Goal: Task Accomplishment & Management: Complete application form

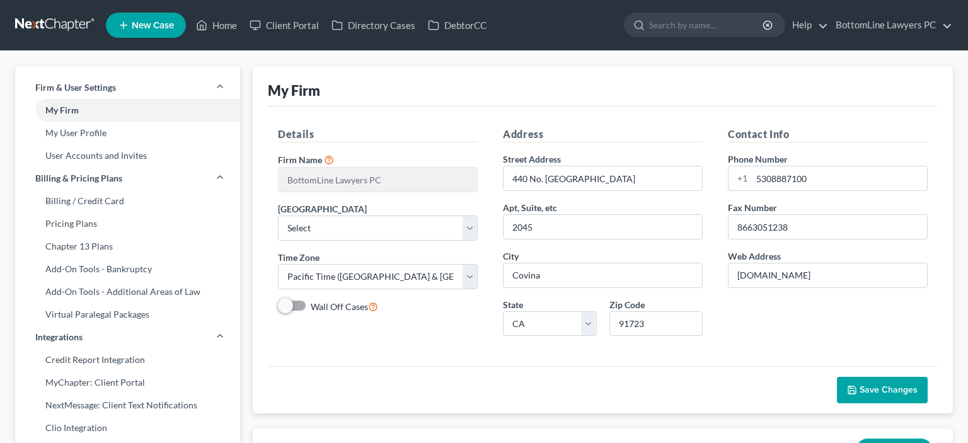
select select "29"
select select "4"
click at [43, 18] on link at bounding box center [55, 25] width 81 height 23
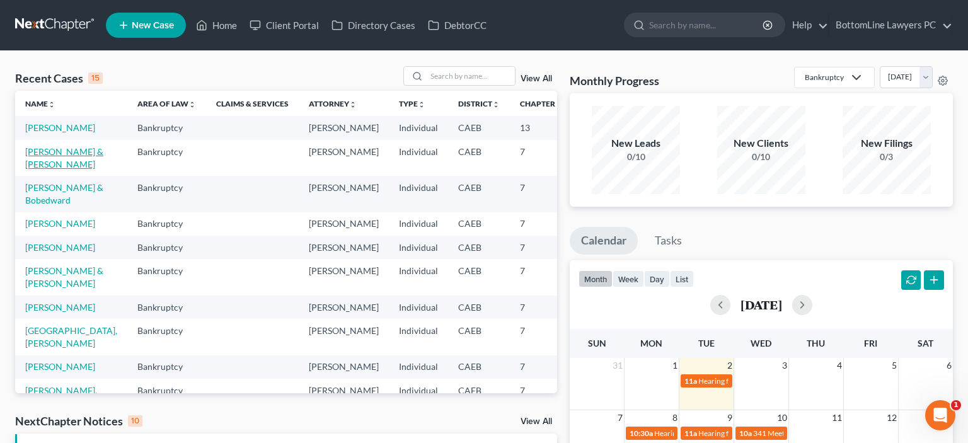
click at [43, 170] on link "[PERSON_NAME] & [PERSON_NAME]" at bounding box center [64, 157] width 78 height 23
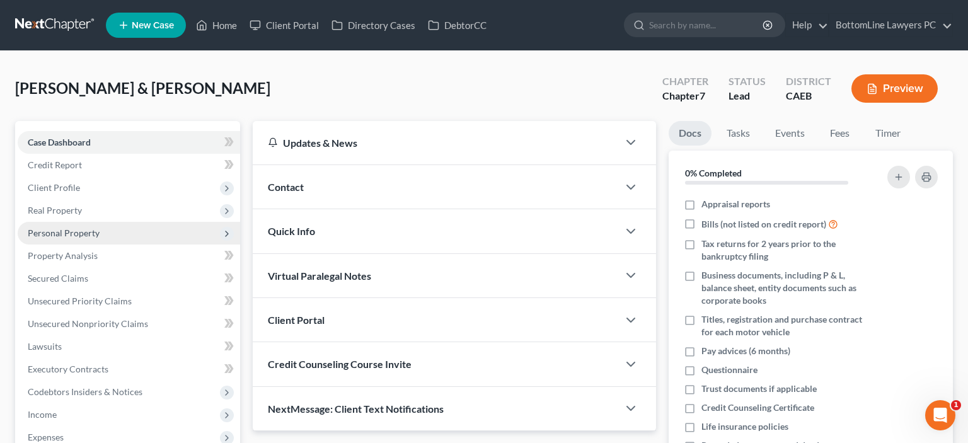
click at [74, 236] on span "Personal Property" at bounding box center [64, 233] width 72 height 11
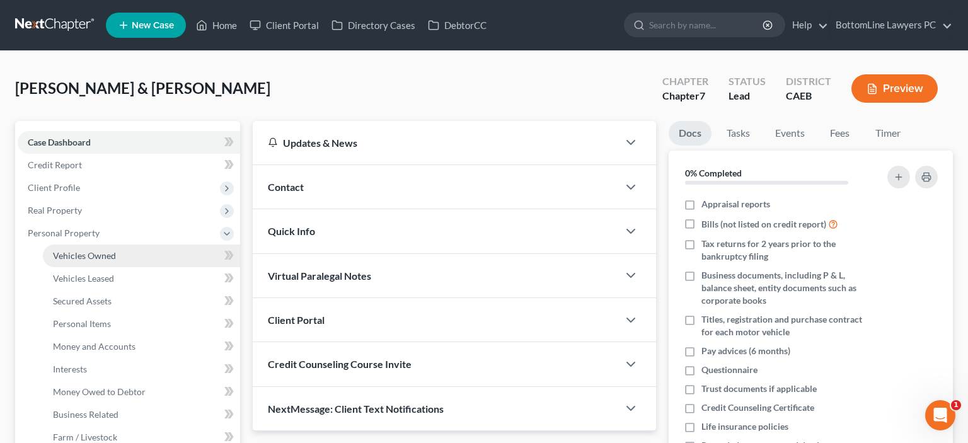
click at [89, 258] on span "Vehicles Owned" at bounding box center [84, 255] width 63 height 11
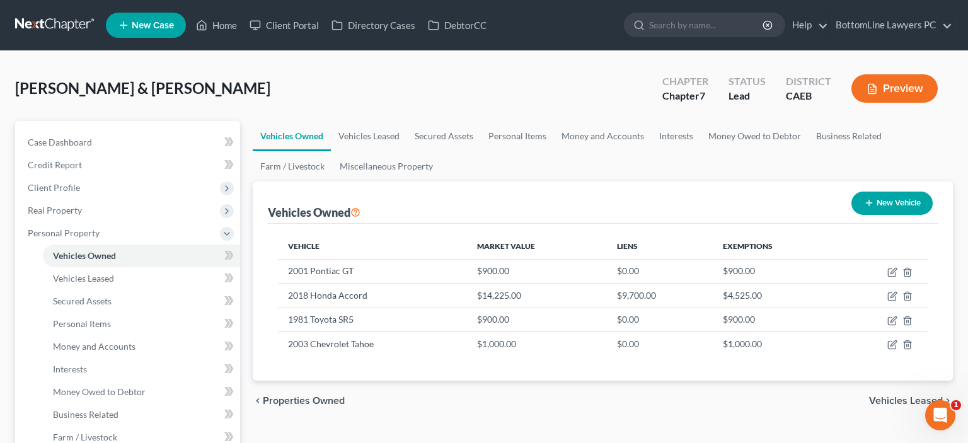
click at [880, 204] on button "New Vehicle" at bounding box center [892, 203] width 81 height 23
select select "0"
select select "2"
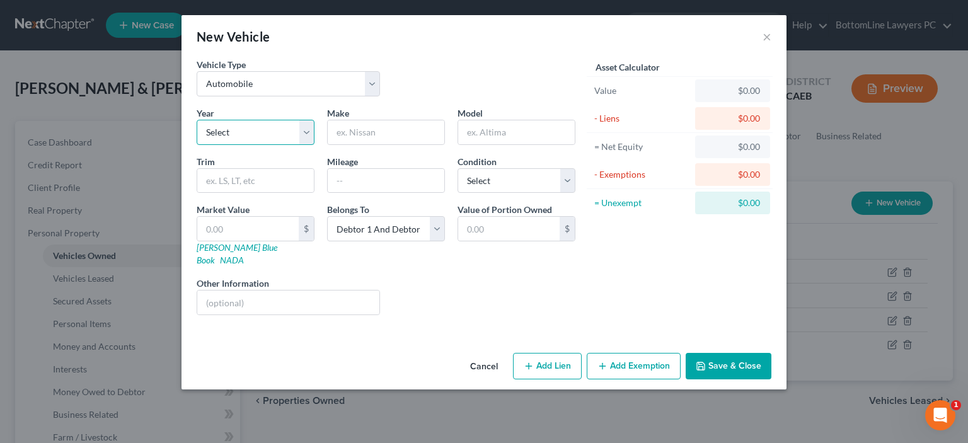
click at [197, 120] on select "Select 2026 2025 2024 2023 2022 2021 2020 2019 2018 2017 2016 2015 2014 2013 20…" at bounding box center [256, 132] width 118 height 25
select select "43"
click option "1983" at bounding box center [0, 0] width 0 height 0
click at [240, 180] on input "text" at bounding box center [255, 181] width 117 height 24
type input "Chevy"
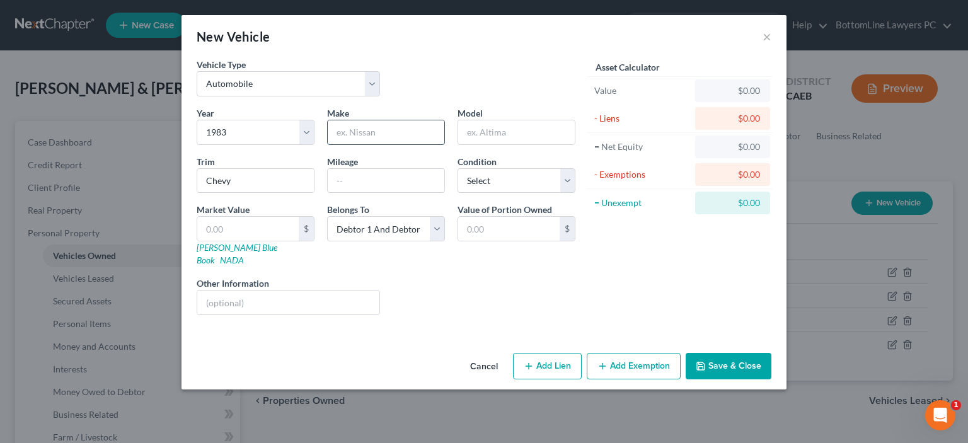
click at [370, 135] on input "text" at bounding box center [386, 132] width 117 height 24
type input "Pickup"
click at [367, 178] on input "text" at bounding box center [386, 181] width 117 height 24
type input "300000"
click at [251, 229] on input "text" at bounding box center [247, 229] width 101 height 24
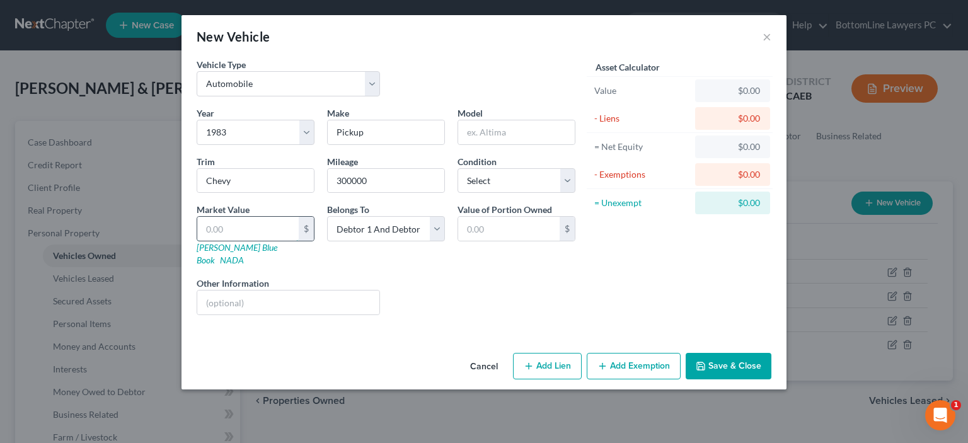
type input "2"
type input "2.00"
type input "25"
type input "25.00"
type input "250"
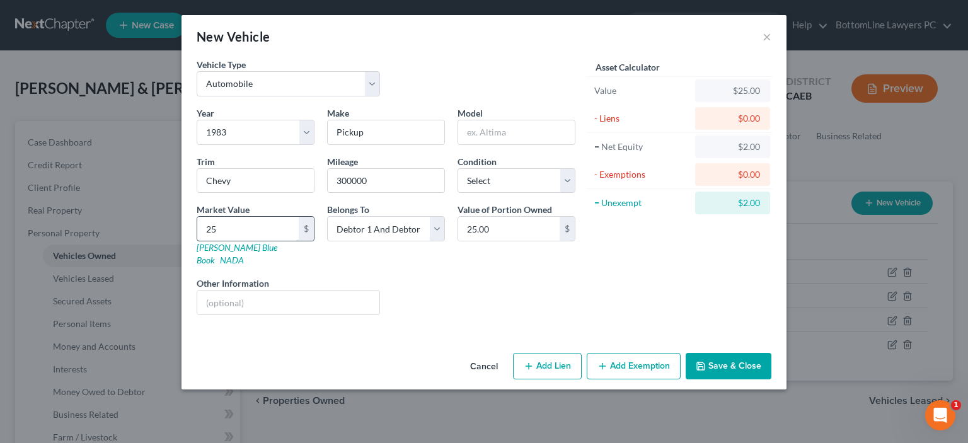
type input "250.00"
type input "250"
click at [458, 168] on select "Select Excellent Very Good Good Fair Poor" at bounding box center [517, 180] width 118 height 25
select select "4"
click option "Poor" at bounding box center [0, 0] width 0 height 0
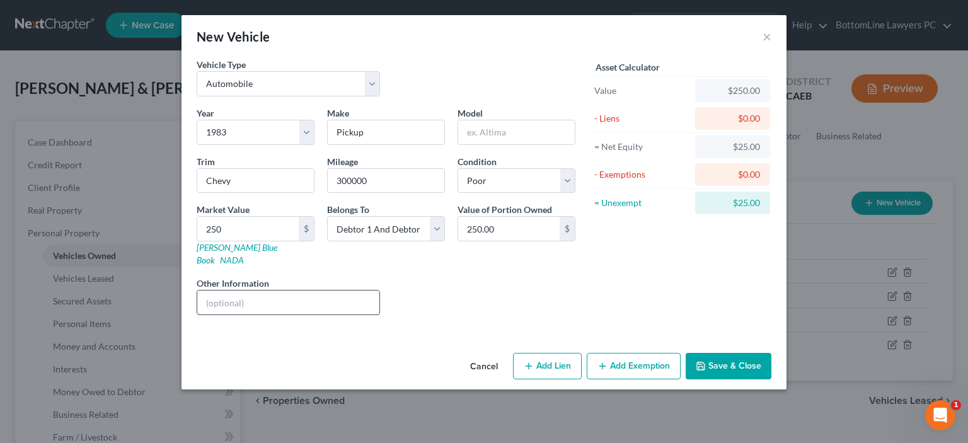
click at [243, 291] on input "text" at bounding box center [288, 303] width 182 height 24
type input "Does not run, motor blown"
click at [725, 353] on button "Save & Close" at bounding box center [729, 366] width 86 height 26
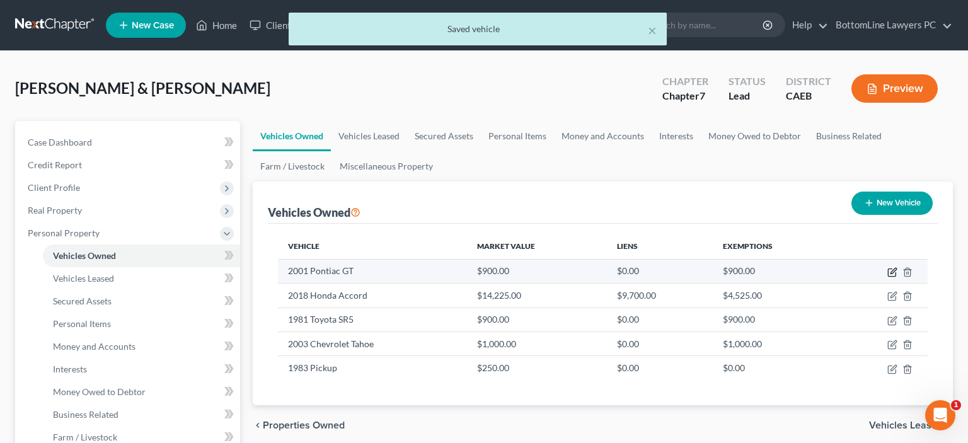
click at [895, 272] on icon "button" at bounding box center [892, 272] width 10 height 10
select select "0"
select select "25"
select select "4"
select select "2"
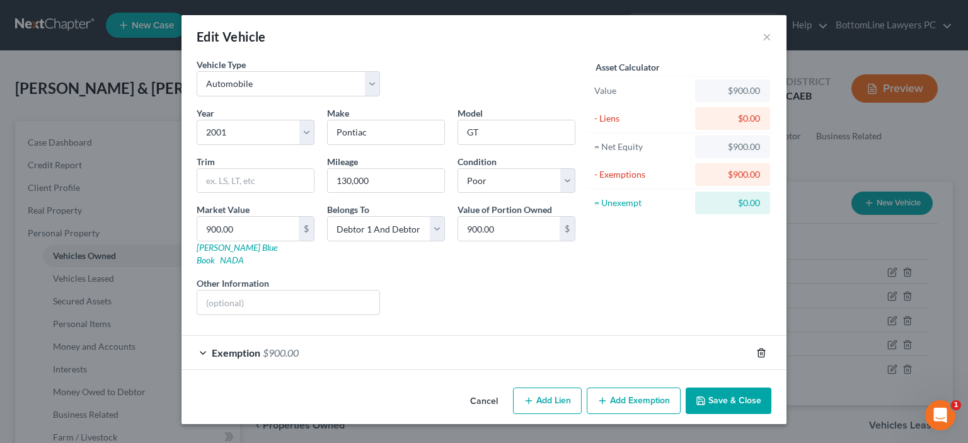
click at [761, 348] on icon "button" at bounding box center [761, 353] width 10 height 10
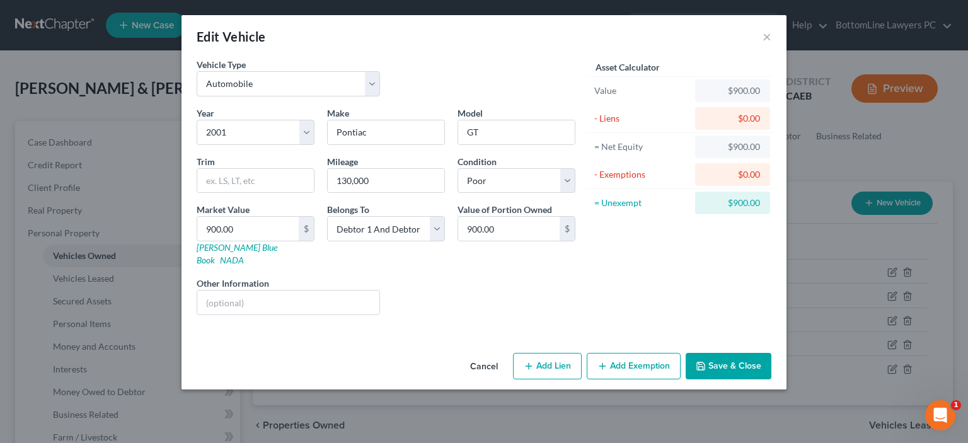
click at [727, 353] on button "Save & Close" at bounding box center [729, 366] width 86 height 26
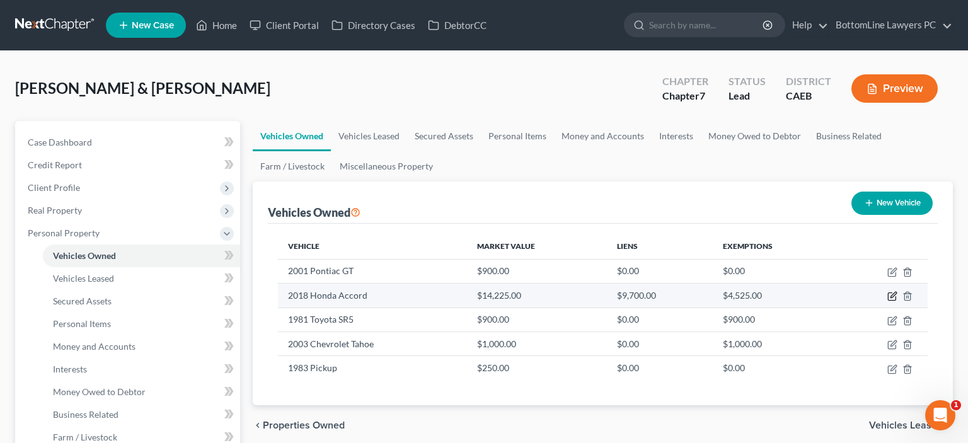
click at [890, 296] on icon "button" at bounding box center [892, 296] width 10 height 10
select select "0"
select select "8"
select select "2"
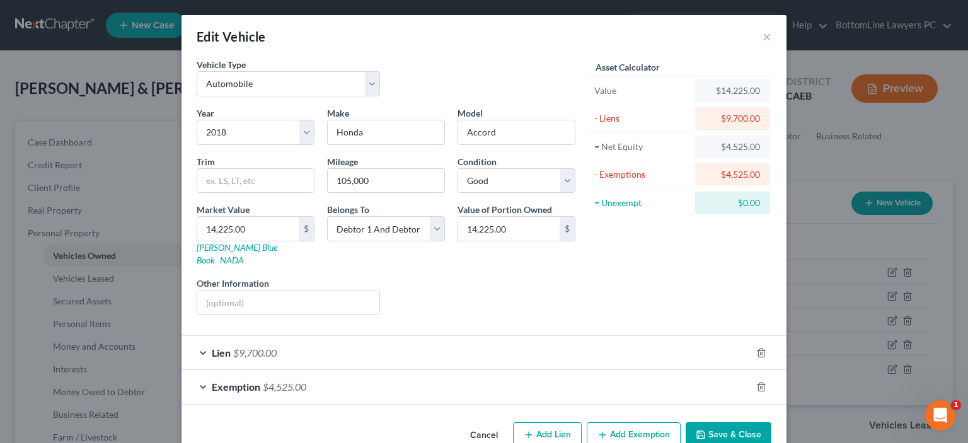
click at [202, 337] on div "Lien $9,700.00" at bounding box center [467, 352] width 570 height 33
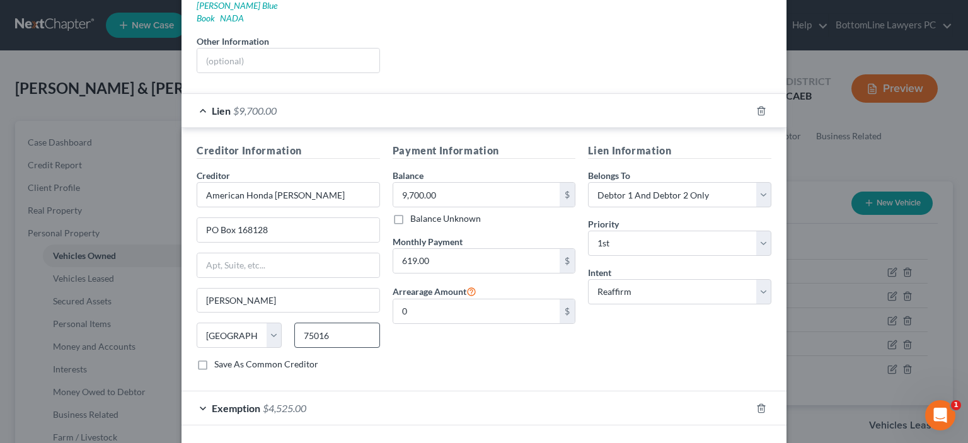
scroll to position [254, 0]
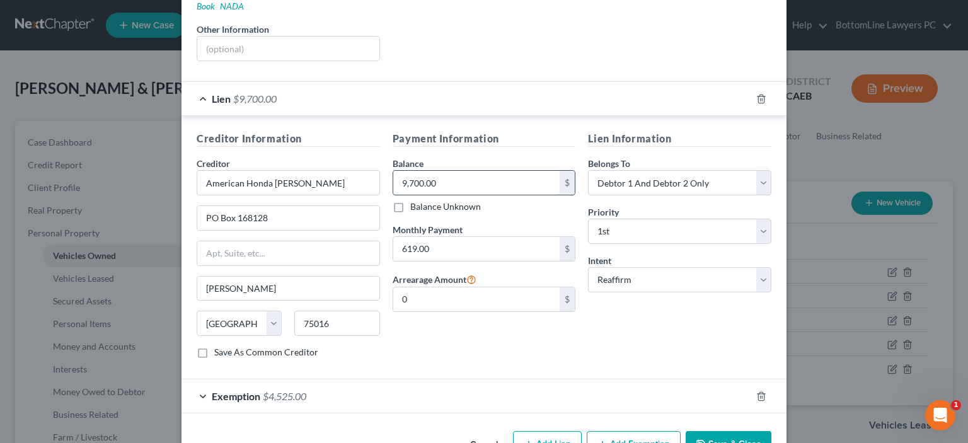
click at [441, 171] on input "9,700.00" at bounding box center [476, 183] width 167 height 24
click at [442, 171] on input "2,199" at bounding box center [476, 183] width 167 height 24
click at [441, 171] on input "2,199" at bounding box center [476, 183] width 167 height 24
type input "2,100"
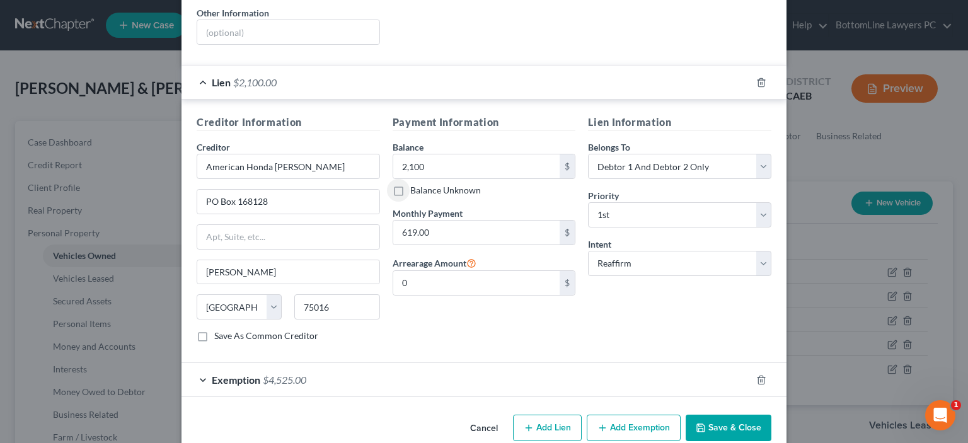
scroll to position [277, 0]
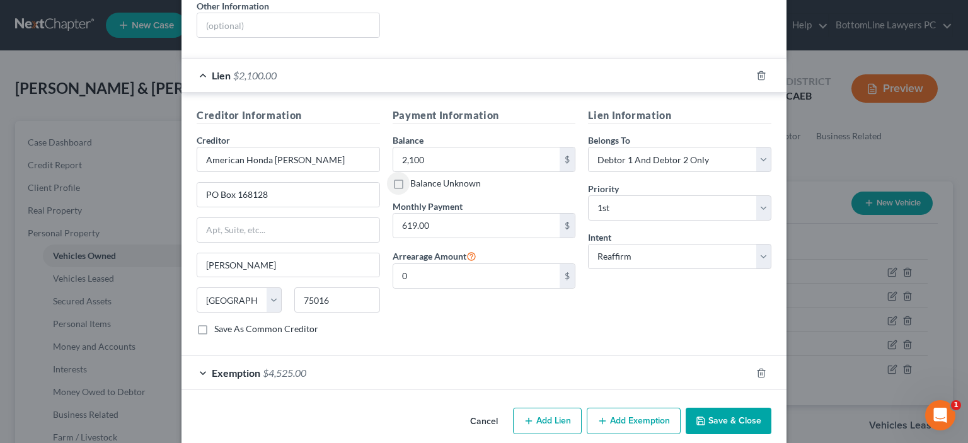
click at [208, 357] on div "Exemption $4,525.00" at bounding box center [467, 372] width 570 height 33
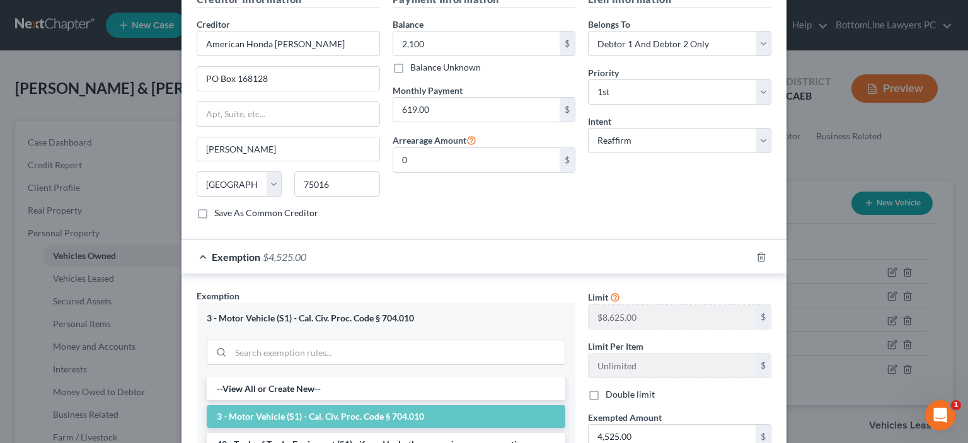
scroll to position [532, 0]
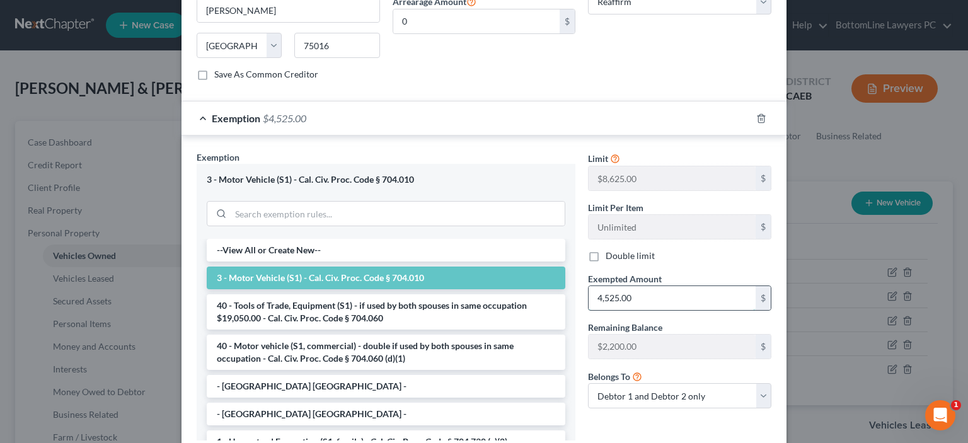
click at [644, 286] on input "4,525.00" at bounding box center [672, 298] width 167 height 24
type input "6,725"
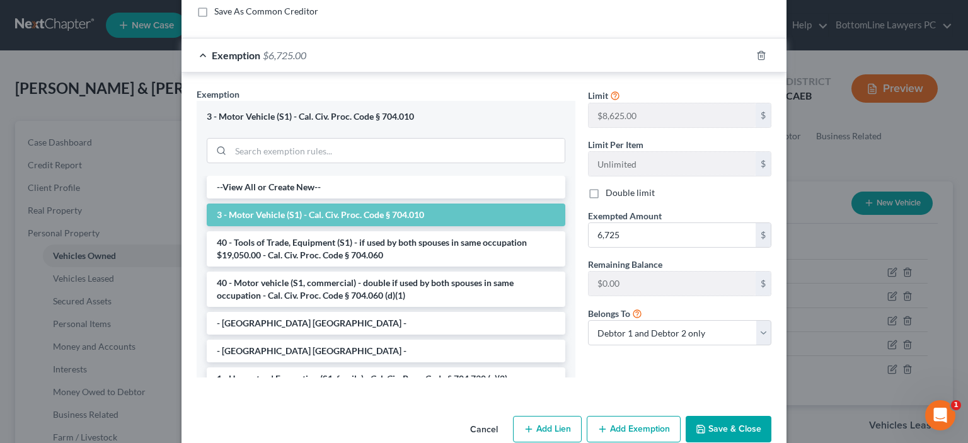
click at [732, 416] on button "Save & Close" at bounding box center [729, 429] width 86 height 26
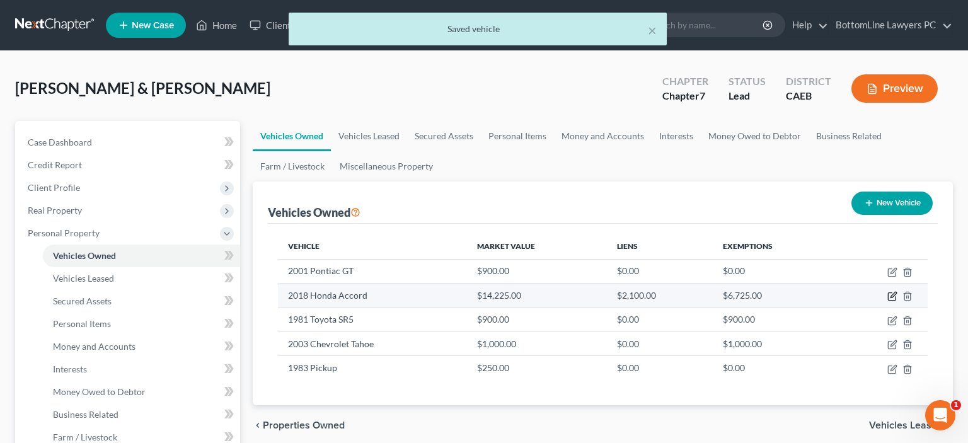
click at [891, 294] on icon "button" at bounding box center [892, 296] width 10 height 10
select select "0"
select select "8"
select select "2"
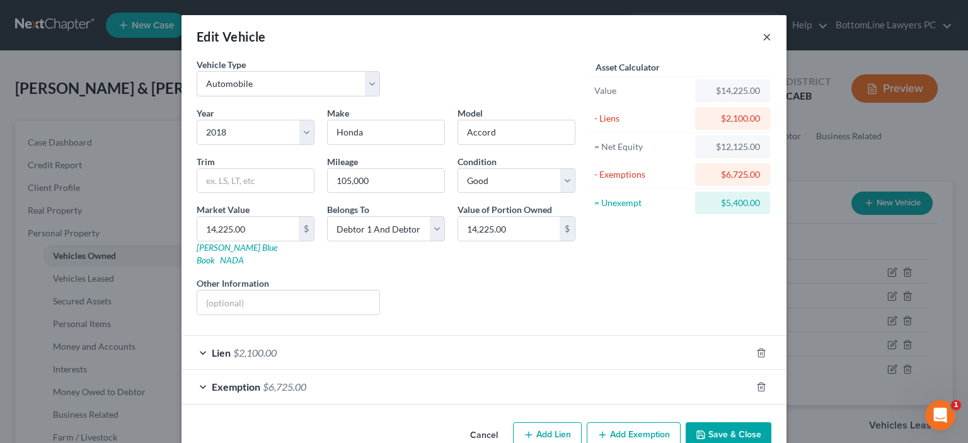
click at [765, 39] on button "×" at bounding box center [767, 36] width 9 height 15
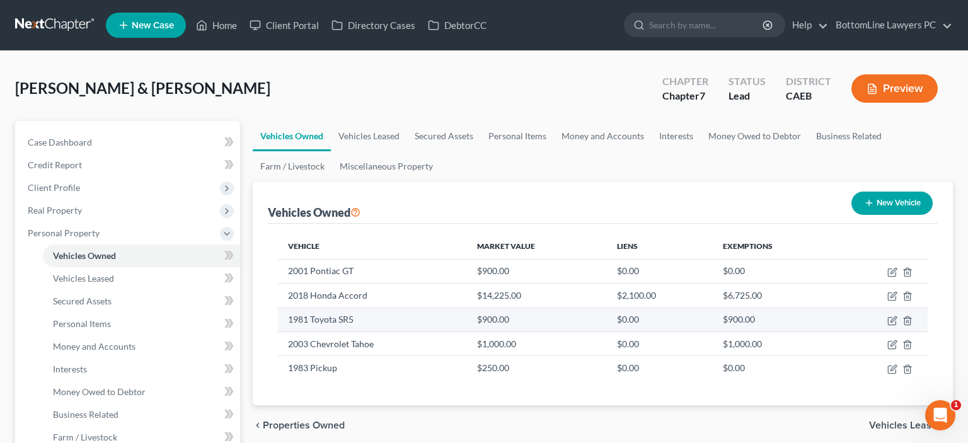
click at [740, 318] on td "$900.00" at bounding box center [775, 320] width 125 height 24
click at [893, 322] on icon "button" at bounding box center [892, 321] width 10 height 10
select select "0"
select select "45"
select select "4"
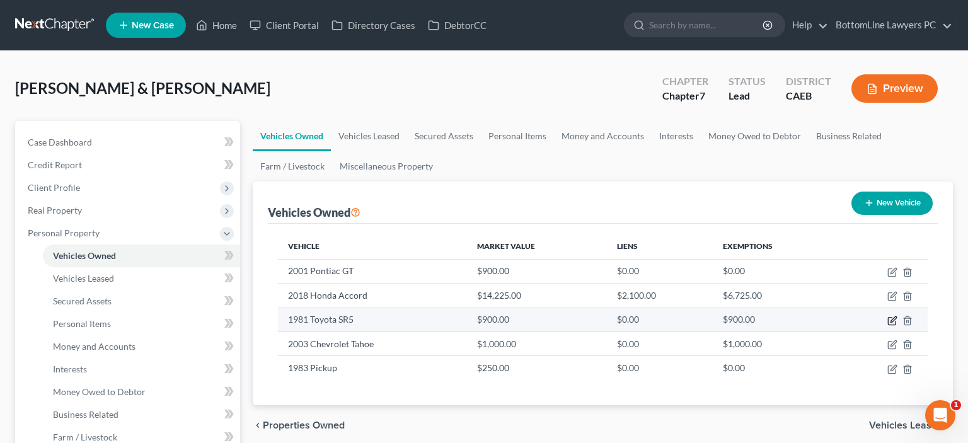
select select "2"
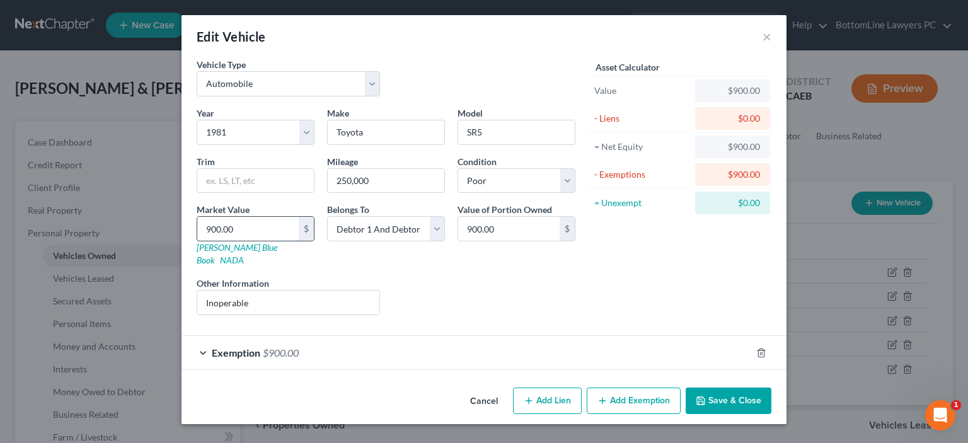
drag, startPoint x: 240, startPoint y: 227, endPoint x: 173, endPoint y: 227, distance: 66.2
click at [197, 227] on input "900.00" at bounding box center [247, 229] width 101 height 24
drag, startPoint x: 198, startPoint y: 226, endPoint x: 221, endPoint y: 224, distance: 22.7
click at [208, 225] on div "Edit Vehicle × Vehicle Type Select Automobile Truck Trailer Watercraft Aircraft…" at bounding box center [484, 221] width 968 height 443
click at [253, 228] on input "900.00" at bounding box center [247, 229] width 101 height 24
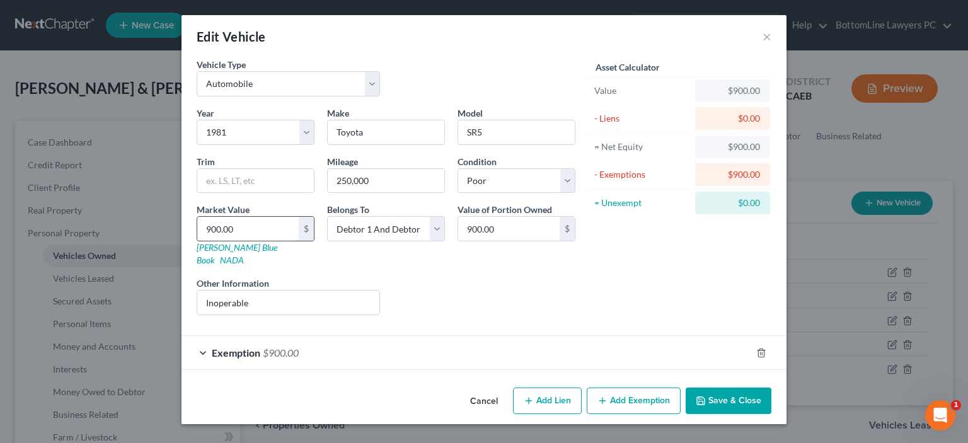
type input "2"
type input "2.00"
type input "25"
type input "25.00"
type input "250"
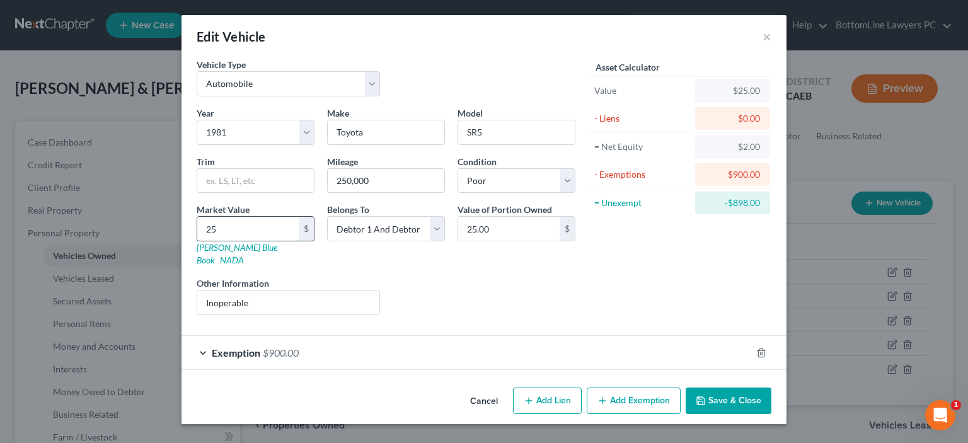
type input "250.00"
type input "250"
click at [203, 338] on div "Exemption $900.00" at bounding box center [467, 352] width 570 height 33
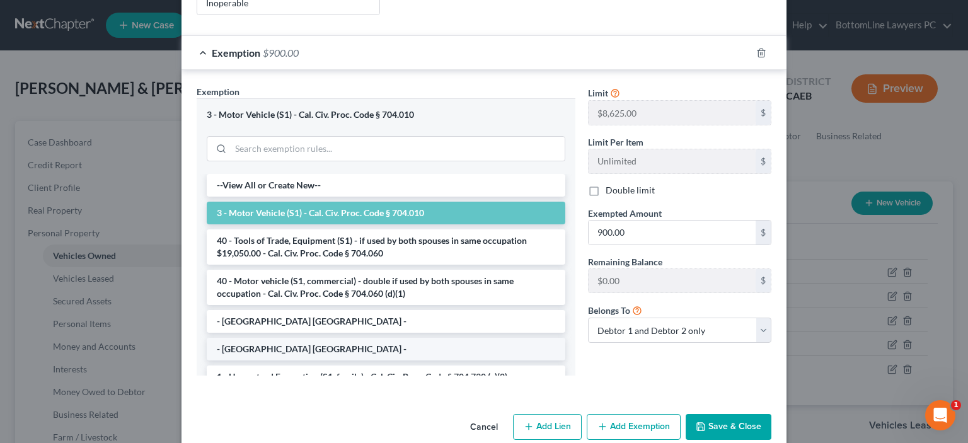
scroll to position [308, 0]
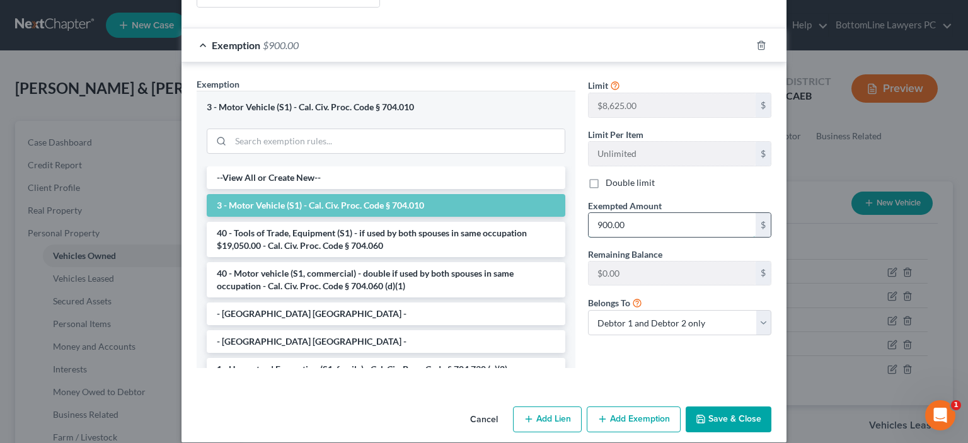
drag, startPoint x: 644, startPoint y: 207, endPoint x: 654, endPoint y: 215, distance: 13.0
click at [674, 217] on input "900.00" at bounding box center [672, 225] width 167 height 24
type input "250"
click at [737, 407] on button "Save & Close" at bounding box center [729, 420] width 86 height 26
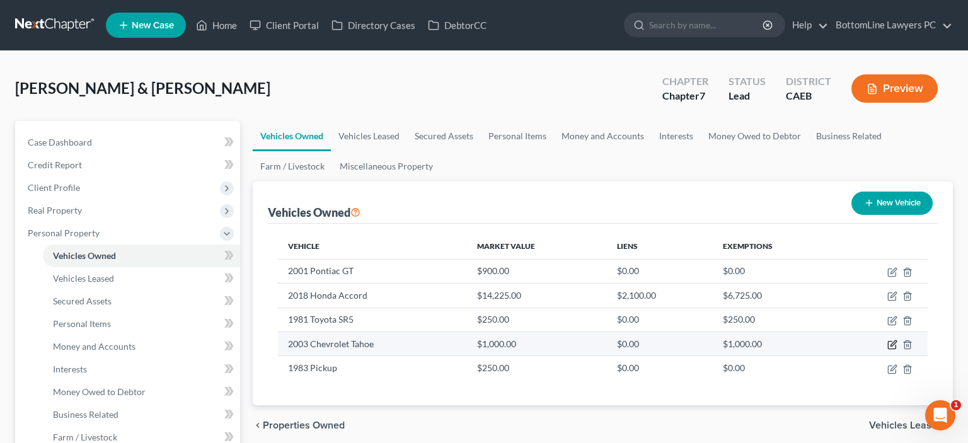
click at [896, 347] on icon "button" at bounding box center [892, 346] width 8 height 8
select select "0"
select select "23"
select select "4"
select select "2"
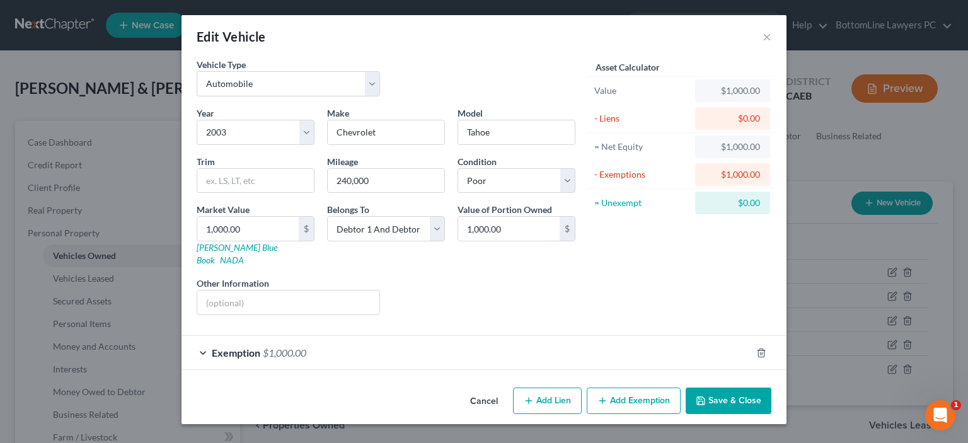
click at [727, 390] on button "Save & Close" at bounding box center [729, 401] width 86 height 26
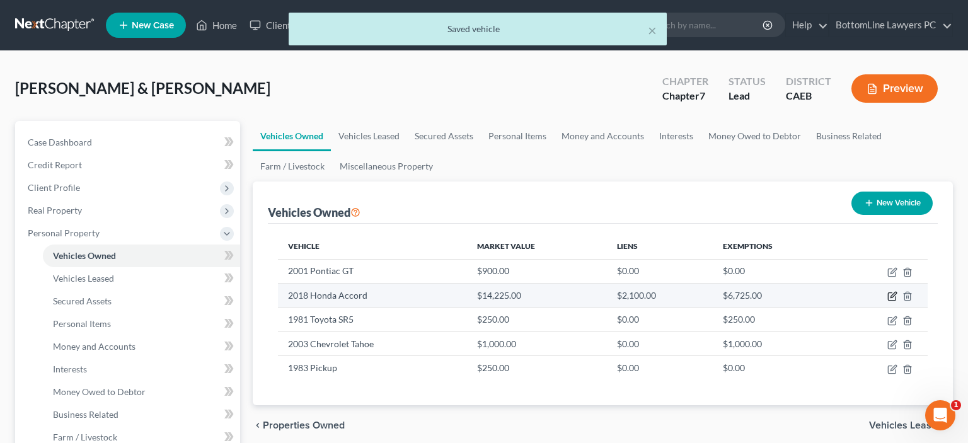
click at [892, 293] on icon "button" at bounding box center [892, 296] width 10 height 10
select select "0"
select select "8"
select select "2"
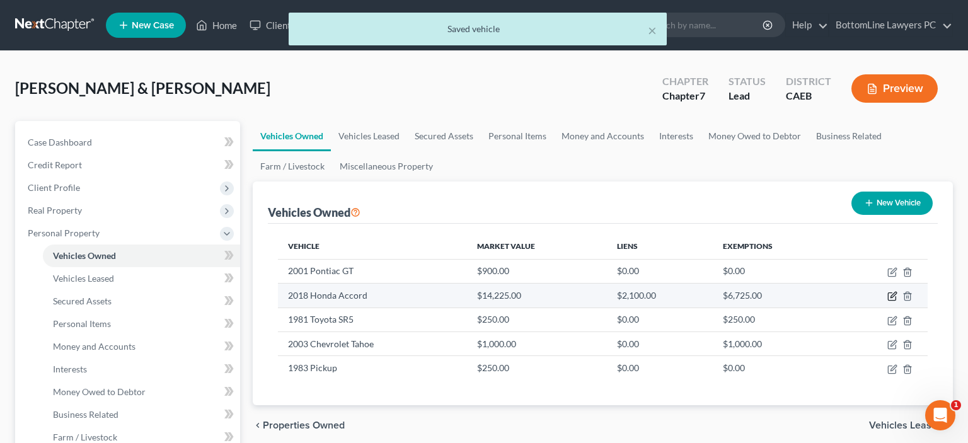
select select "2"
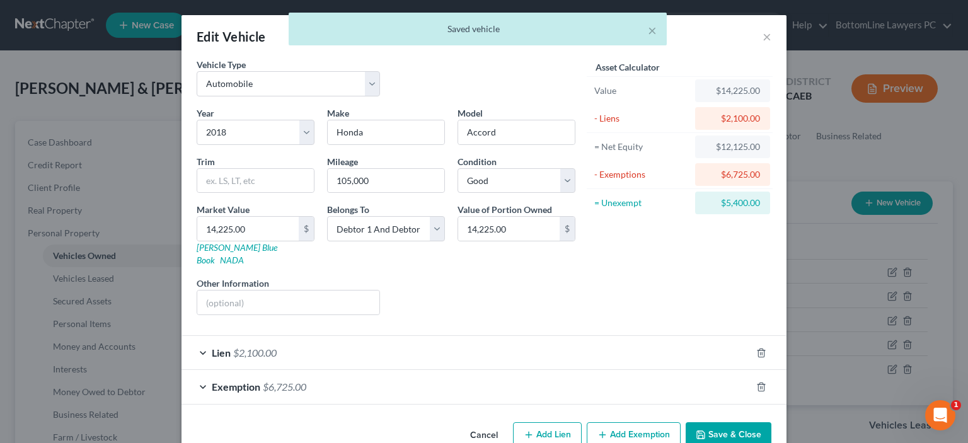
click at [222, 381] on span "Exemption" at bounding box center [236, 387] width 49 height 12
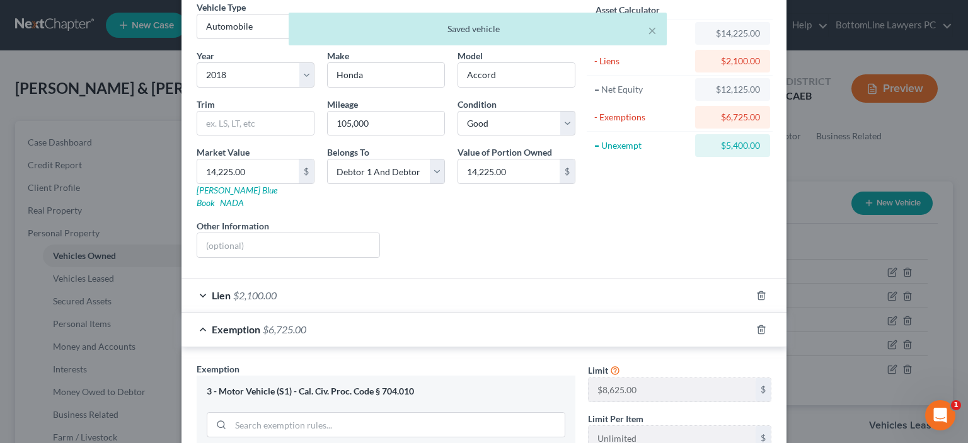
scroll to position [318, 0]
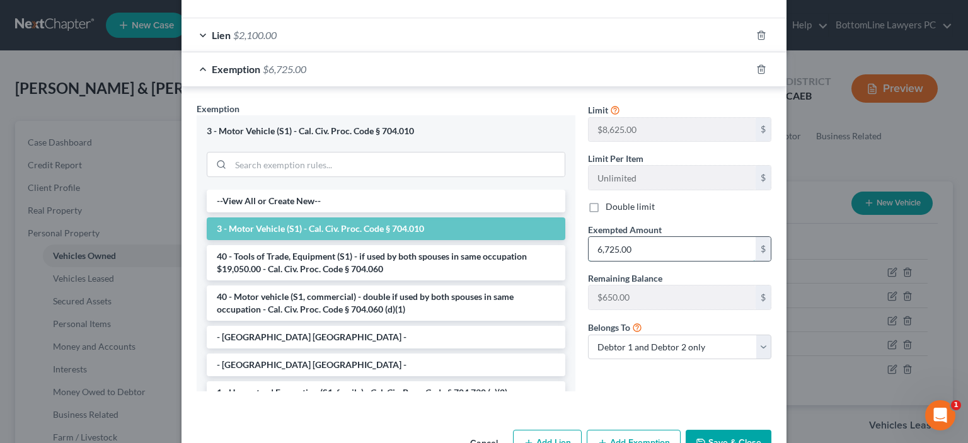
drag, startPoint x: 647, startPoint y: 231, endPoint x: 649, endPoint y: 241, distance: 10.2
click at [653, 240] on input "6,725.00" at bounding box center [672, 249] width 167 height 24
type input "7,375"
click at [743, 430] on button "Save & Close" at bounding box center [729, 443] width 86 height 26
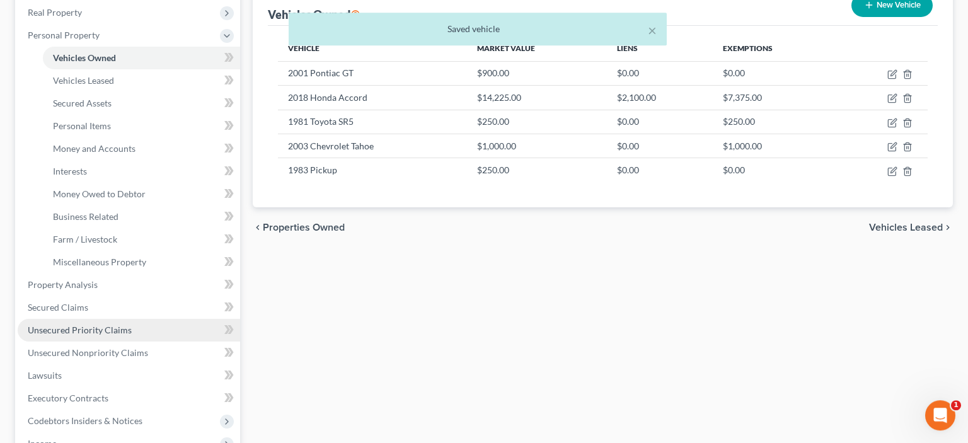
scroll to position [199, 0]
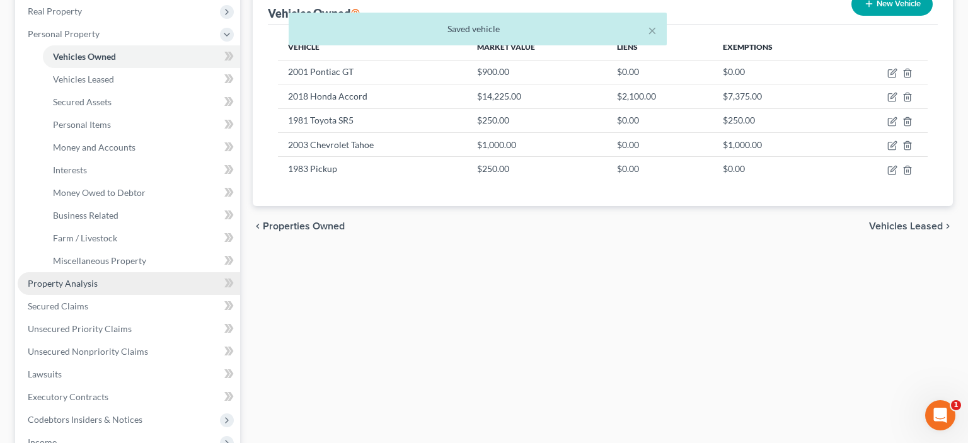
click at [96, 283] on link "Property Analysis" at bounding box center [129, 283] width 222 height 23
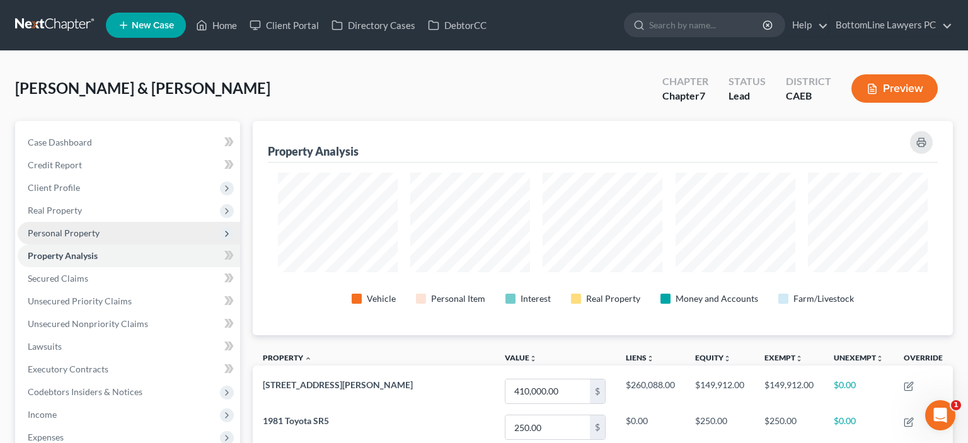
click at [78, 233] on span "Personal Property" at bounding box center [64, 233] width 72 height 11
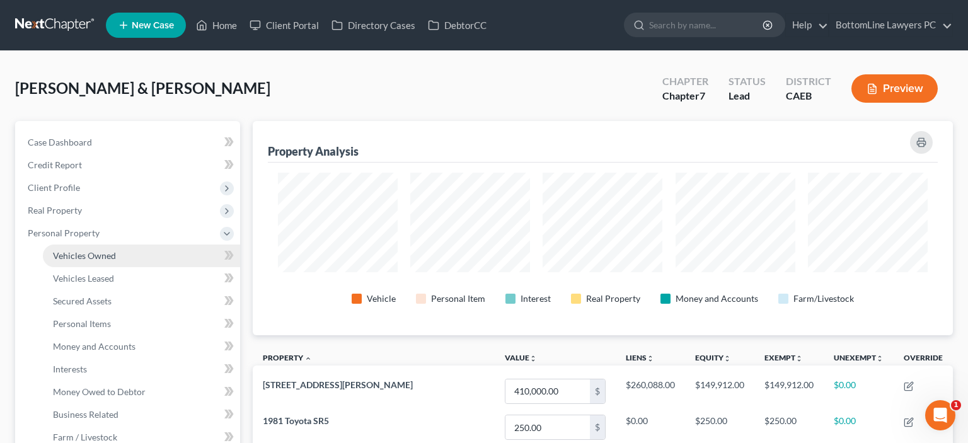
click at [126, 255] on link "Vehicles Owned" at bounding box center [141, 256] width 197 height 23
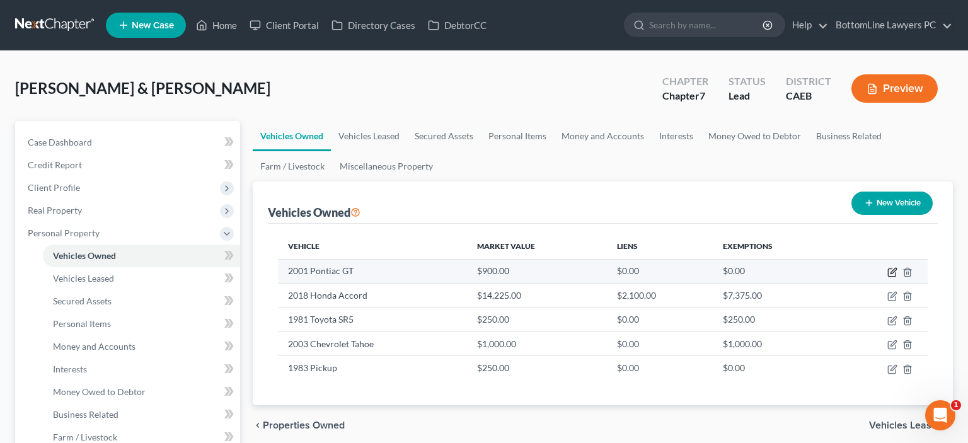
click at [888, 272] on icon "button" at bounding box center [892, 273] width 8 height 8
select select "0"
select select "25"
select select "4"
select select "2"
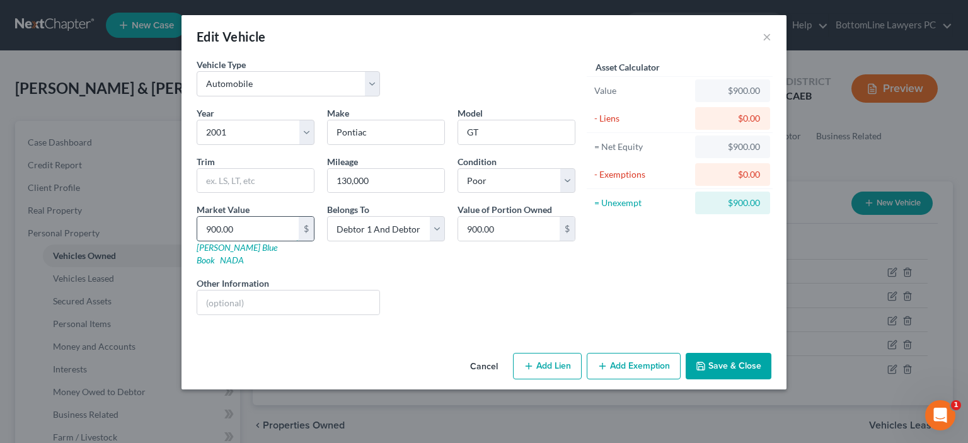
drag, startPoint x: 254, startPoint y: 230, endPoint x: 246, endPoint y: 229, distance: 8.3
click at [246, 229] on input "900.00" at bounding box center [247, 229] width 101 height 24
type input "7"
type input "7.00"
type input "75"
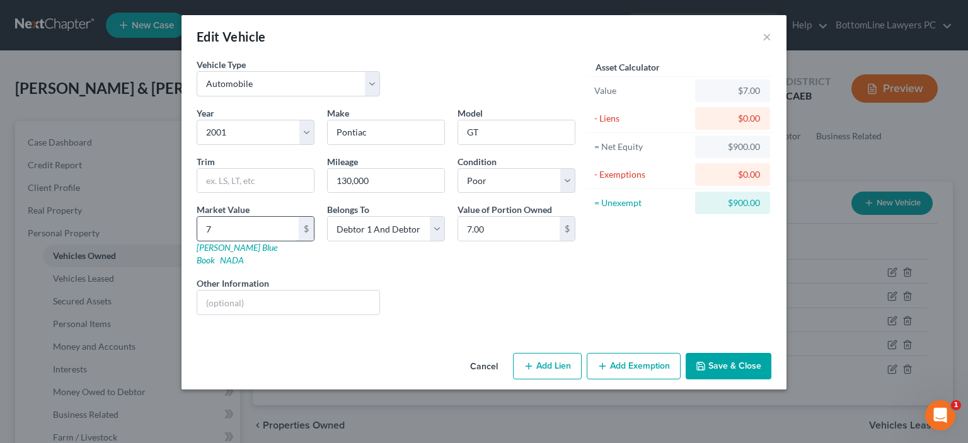
type input "75.00"
type input "75"
drag, startPoint x: 387, startPoint y: 182, endPoint x: 301, endPoint y: 185, distance: 85.8
click at [328, 185] on input "130,000" at bounding box center [386, 181] width 117 height 24
type input "150000"
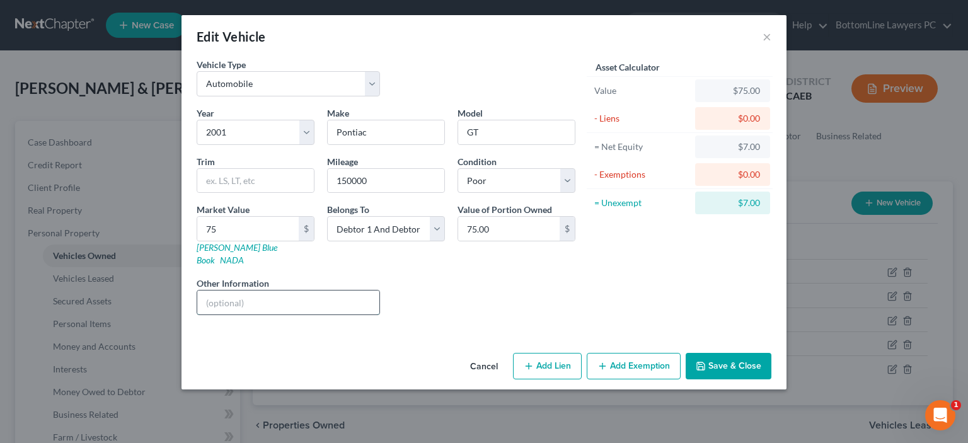
click at [255, 291] on input "text" at bounding box center [288, 303] width 182 height 24
type input "Pick and Pull offered 75.00"
click at [737, 176] on div "$0.00" at bounding box center [732, 174] width 55 height 13
click at [732, 355] on button "Save & Close" at bounding box center [729, 366] width 86 height 26
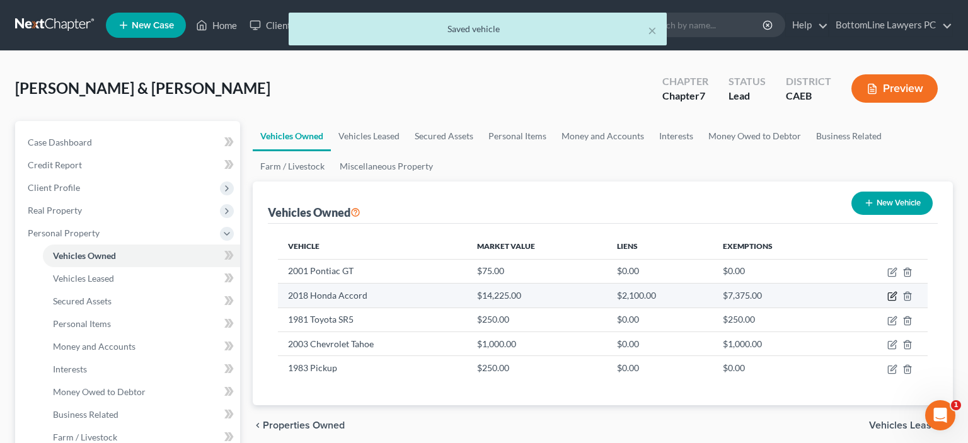
click at [894, 296] on icon "button" at bounding box center [892, 296] width 10 height 10
select select "0"
select select "8"
select select "2"
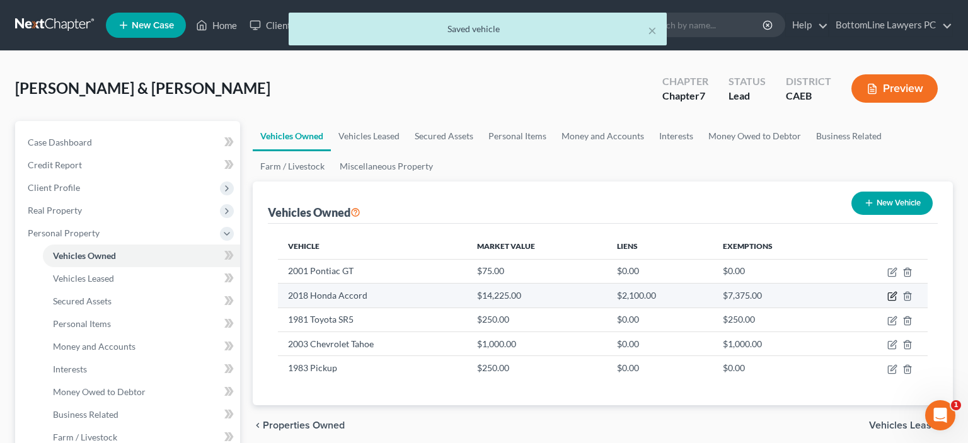
select select "2"
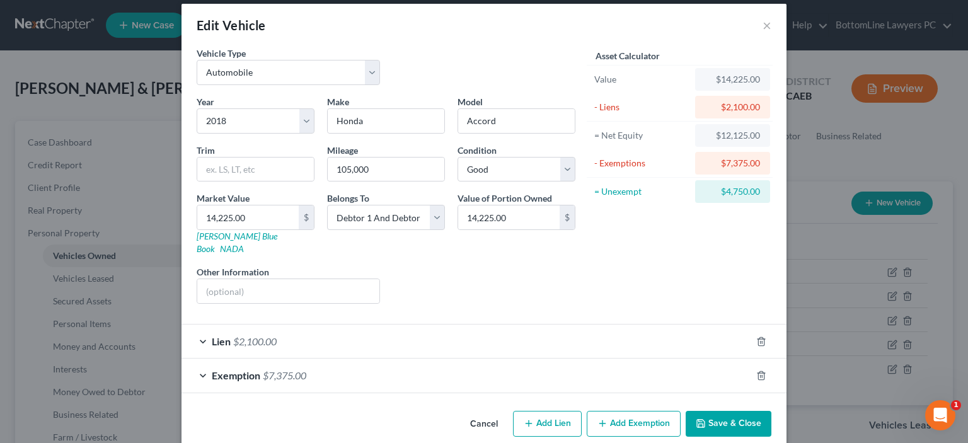
scroll to position [16, 0]
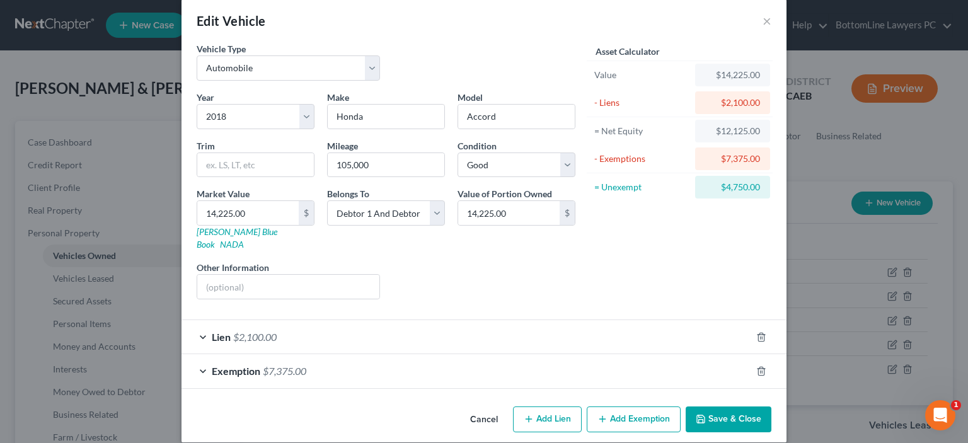
click at [205, 359] on div "Exemption $7,375.00" at bounding box center [467, 370] width 570 height 33
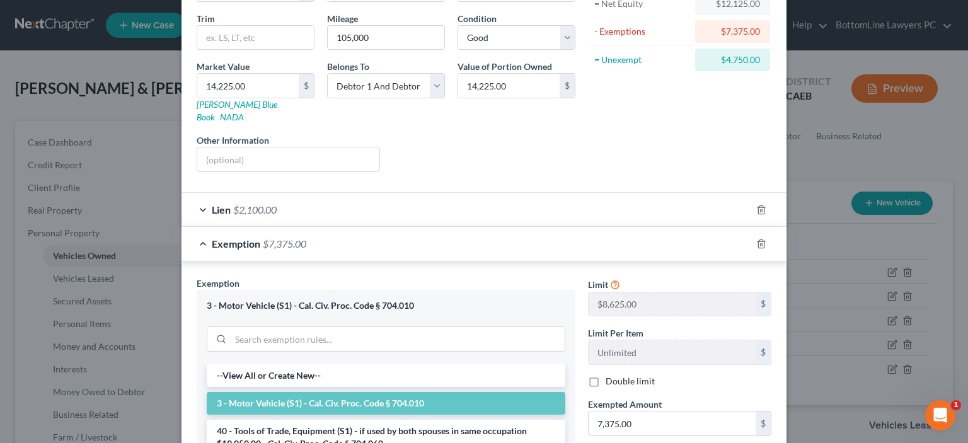
scroll to position [0, 0]
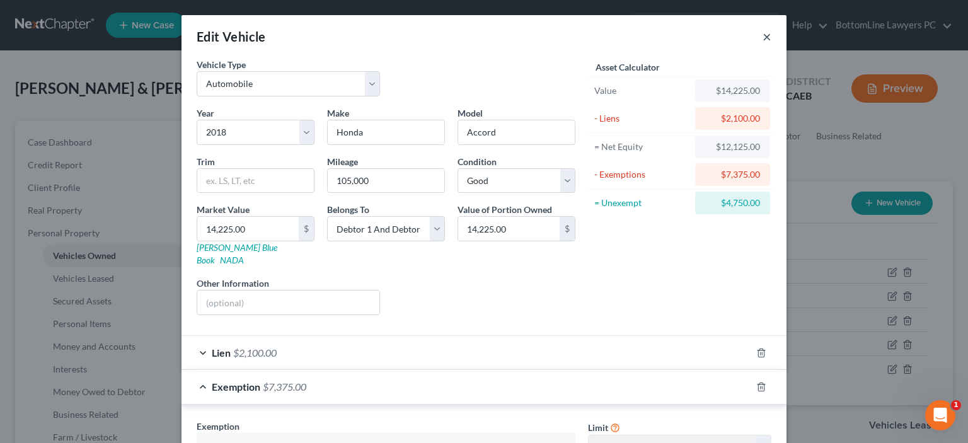
click at [767, 35] on button "×" at bounding box center [767, 36] width 9 height 15
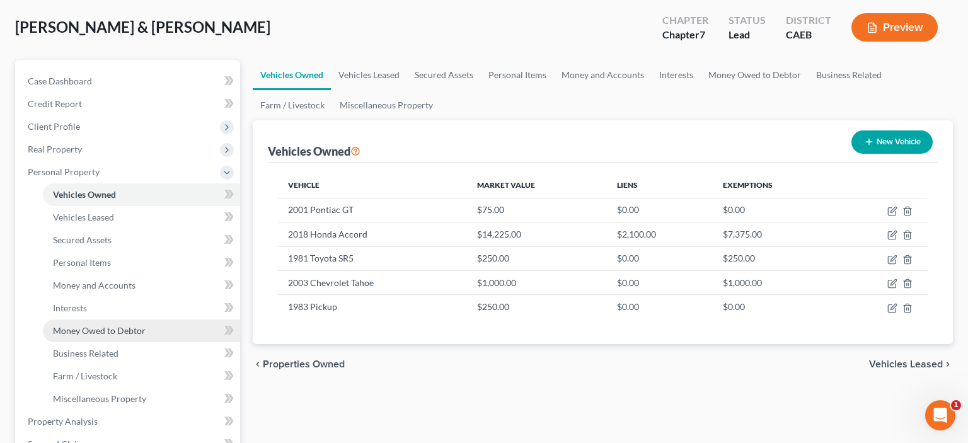
scroll to position [133, 0]
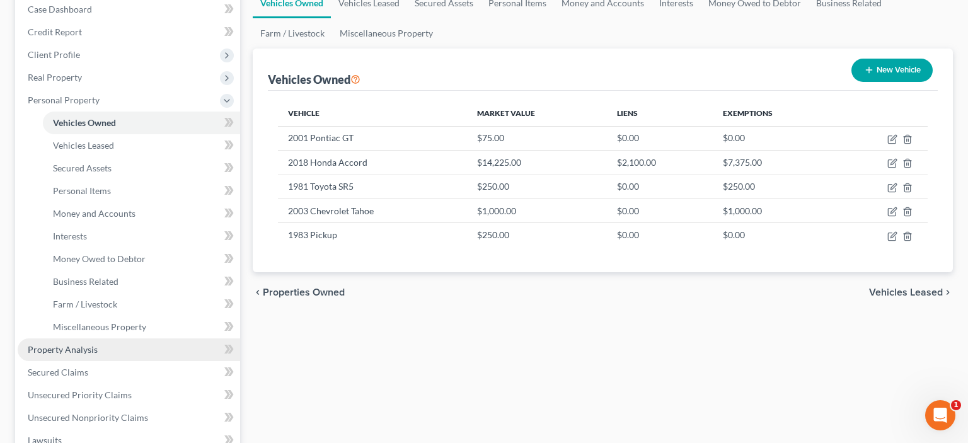
click at [109, 354] on link "Property Analysis" at bounding box center [129, 349] width 222 height 23
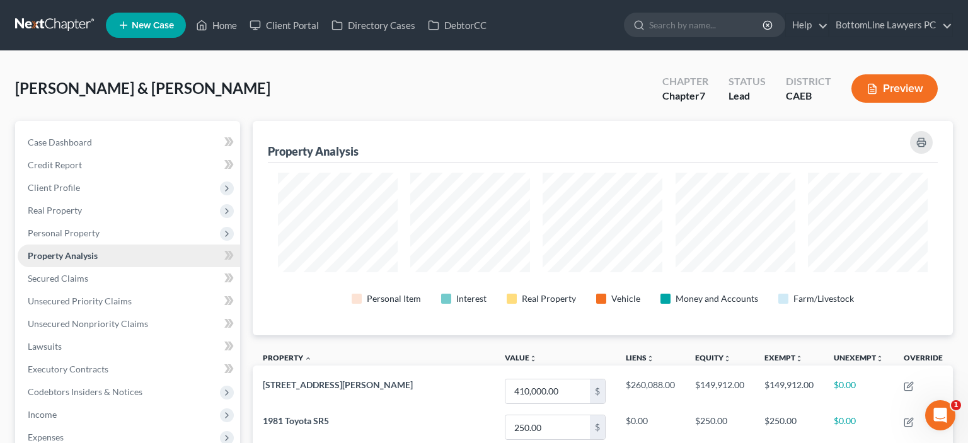
scroll to position [214, 700]
click at [72, 316] on link "Unsecured Nonpriority Claims" at bounding box center [129, 324] width 222 height 23
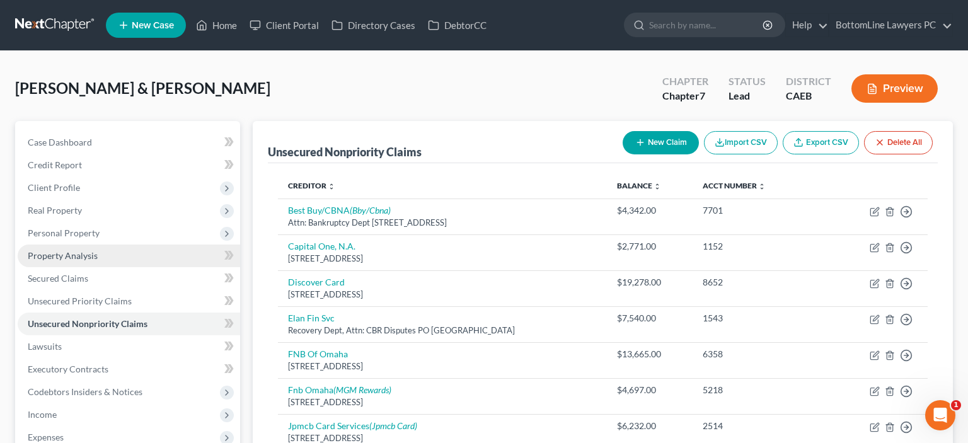
click at [79, 258] on span "Property Analysis" at bounding box center [63, 255] width 70 height 11
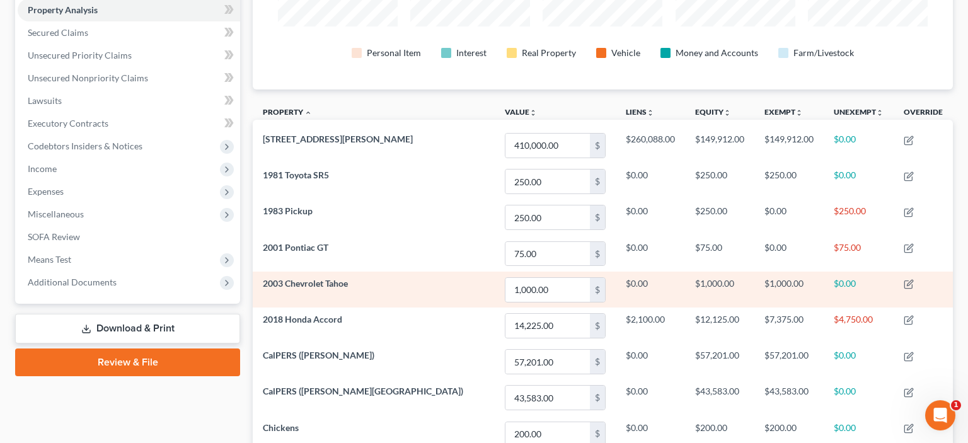
scroll to position [266, 0]
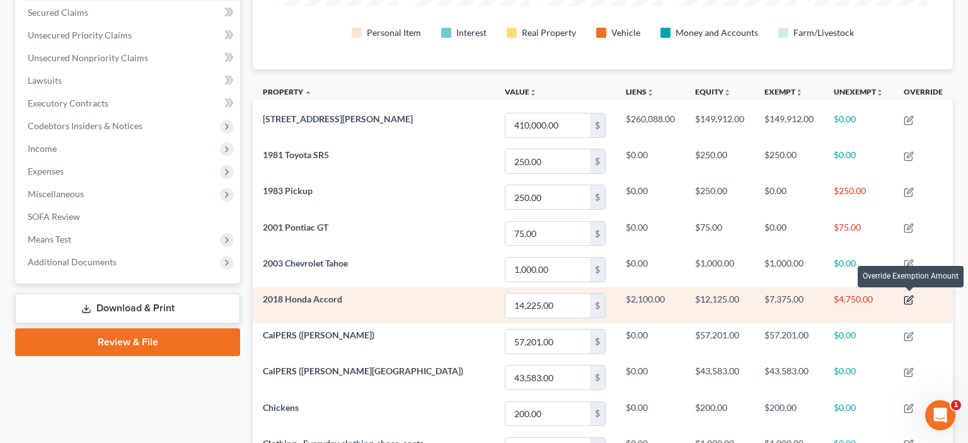
click at [906, 301] on icon "button" at bounding box center [908, 301] width 8 height 8
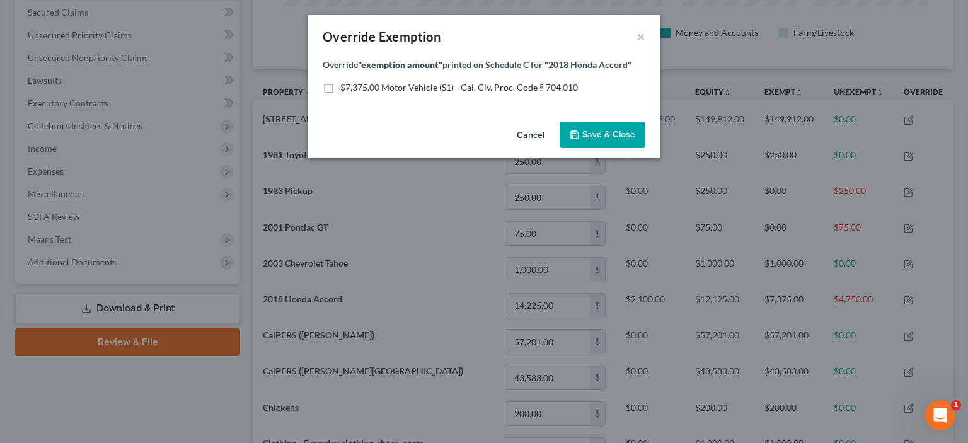
click at [632, 37] on div "Override Exemption ×" at bounding box center [484, 36] width 353 height 43
click at [637, 36] on button "×" at bounding box center [641, 36] width 9 height 15
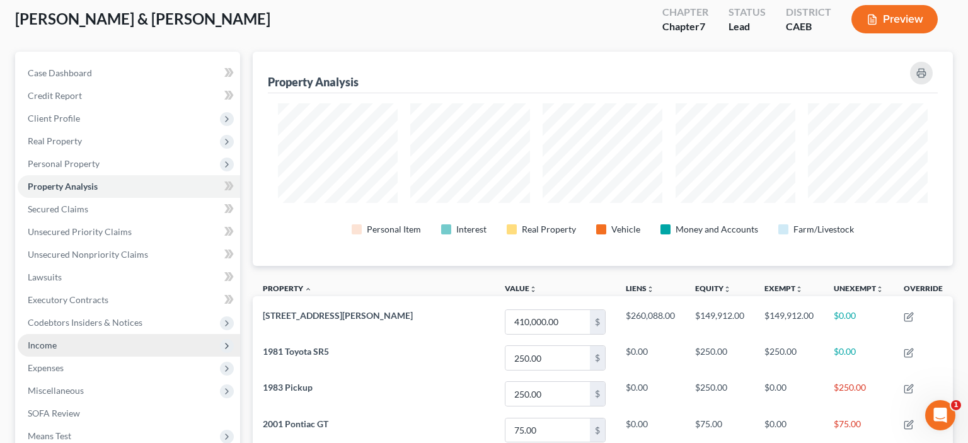
scroll to position [0, 0]
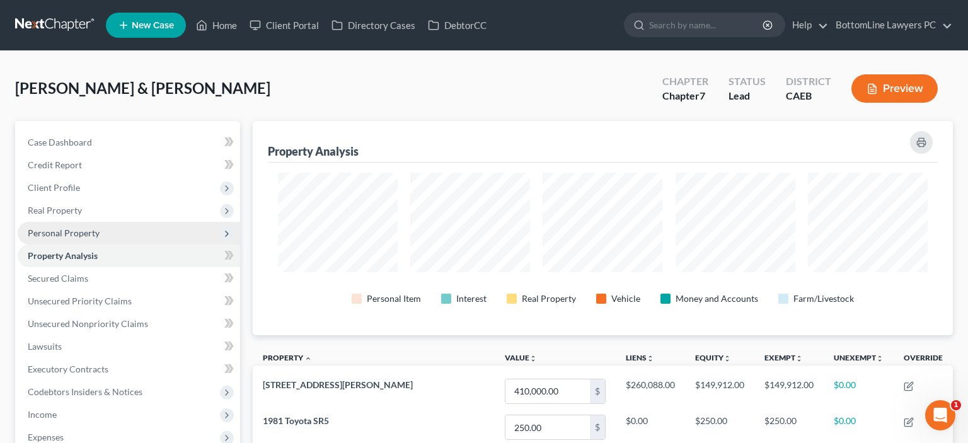
click at [84, 229] on span "Personal Property" at bounding box center [64, 233] width 72 height 11
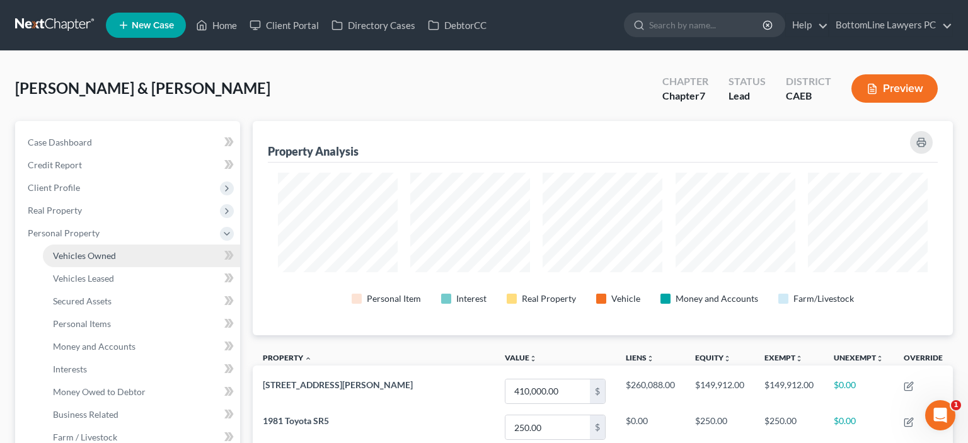
click at [105, 250] on span "Vehicles Owned" at bounding box center [84, 255] width 63 height 11
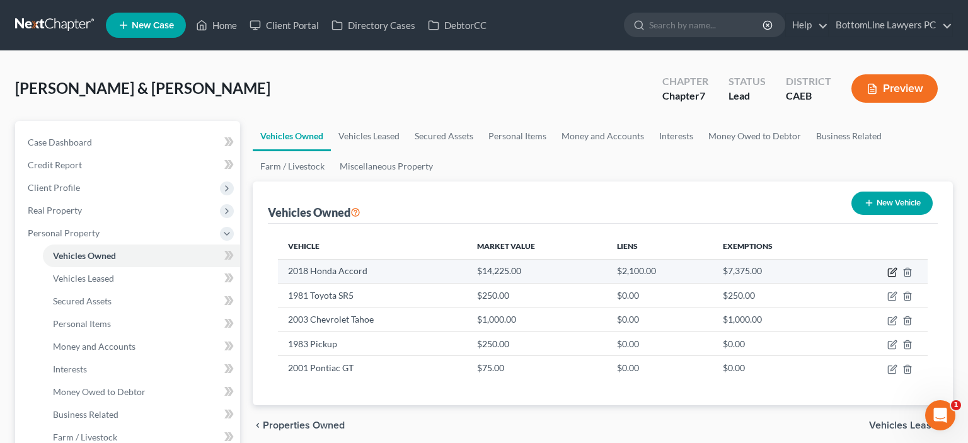
click at [891, 272] on icon "button" at bounding box center [894, 271] width 6 height 6
select select "0"
select select "8"
select select "2"
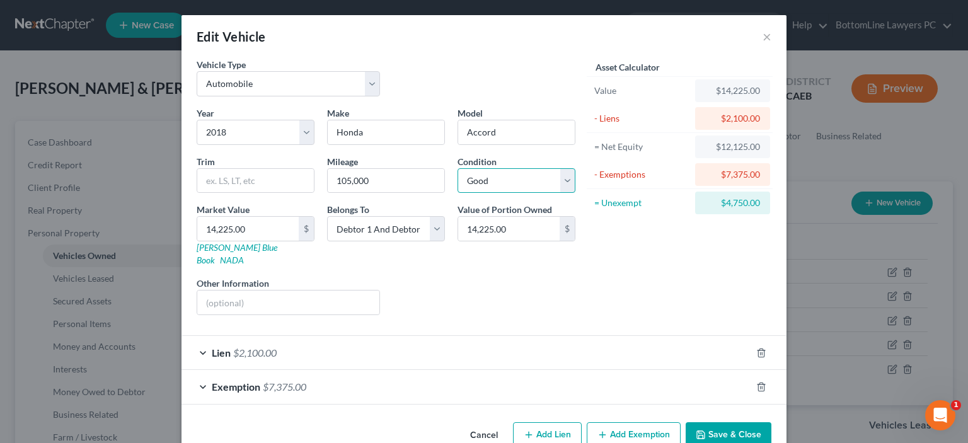
click at [458, 168] on select "Select Excellent Very Good Good Fair Poor" at bounding box center [517, 180] width 118 height 25
select select "3"
click option "Fair" at bounding box center [0, 0] width 0 height 0
click at [251, 225] on input "14,225.00" at bounding box center [247, 229] width 101 height 24
drag, startPoint x: 251, startPoint y: 225, endPoint x: 188, endPoint y: 226, distance: 63.0
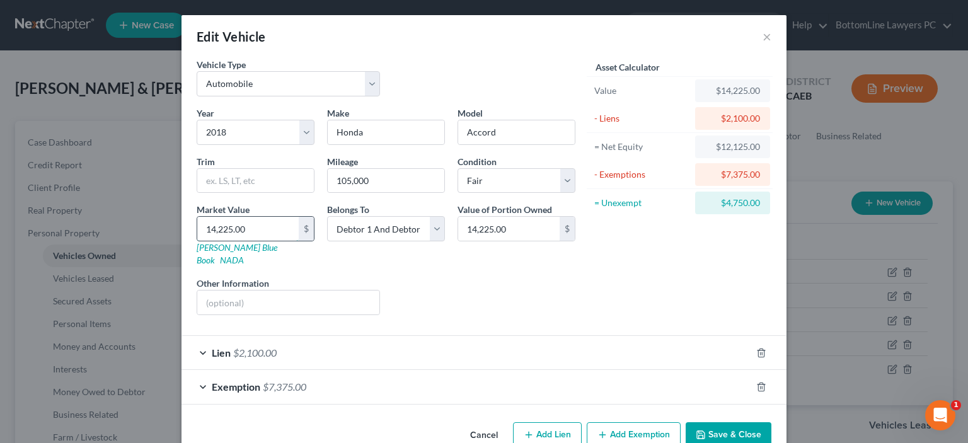
click at [197, 226] on input "14,225.00" at bounding box center [247, 229] width 101 height 24
type input "9"
type input "9.00"
type input "99"
type input "99.00"
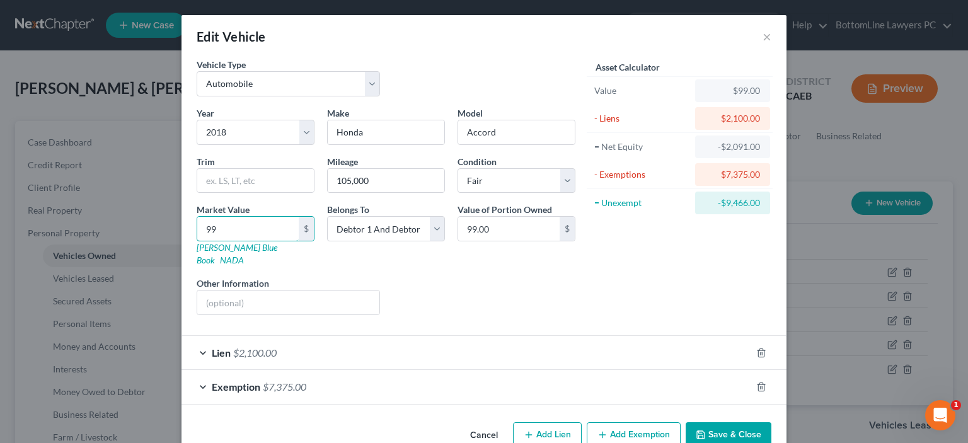
type input "999"
type input "999.00"
type input "9990"
type input "9,990.00"
type input "9,99"
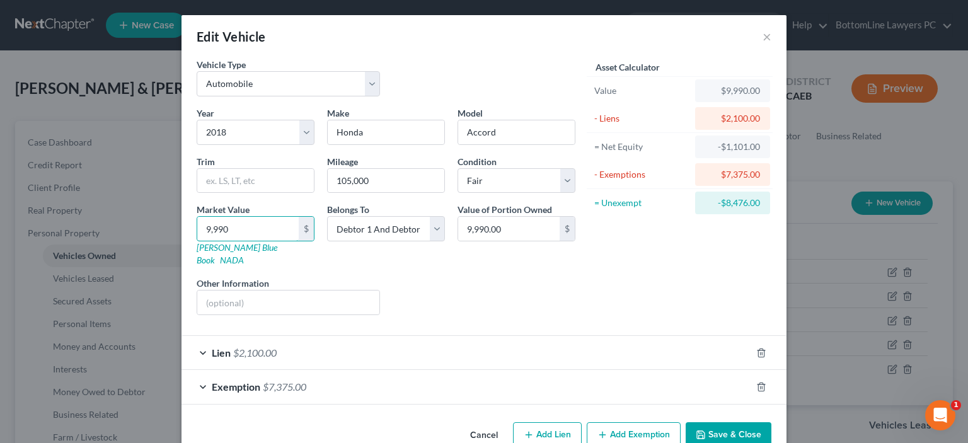
type input "999.00"
type input "99"
type input "99.00"
type input "990"
type input "990.00"
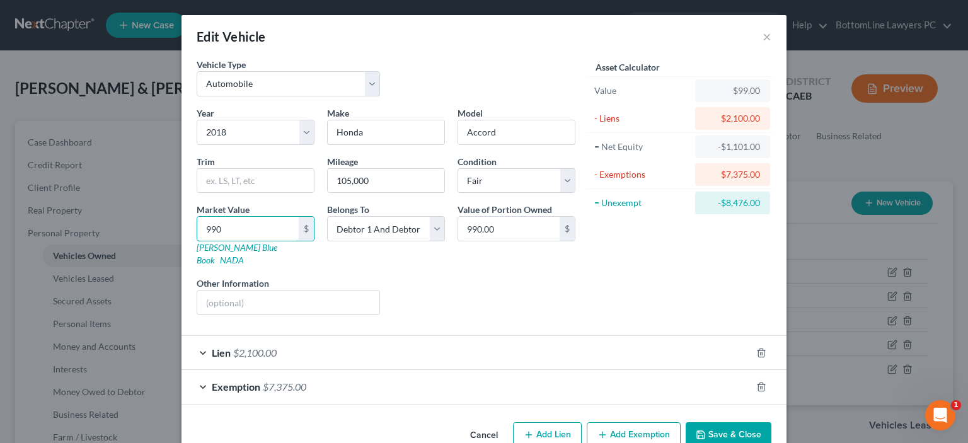
type input "9900"
type input "9,900.00"
type input "9,900"
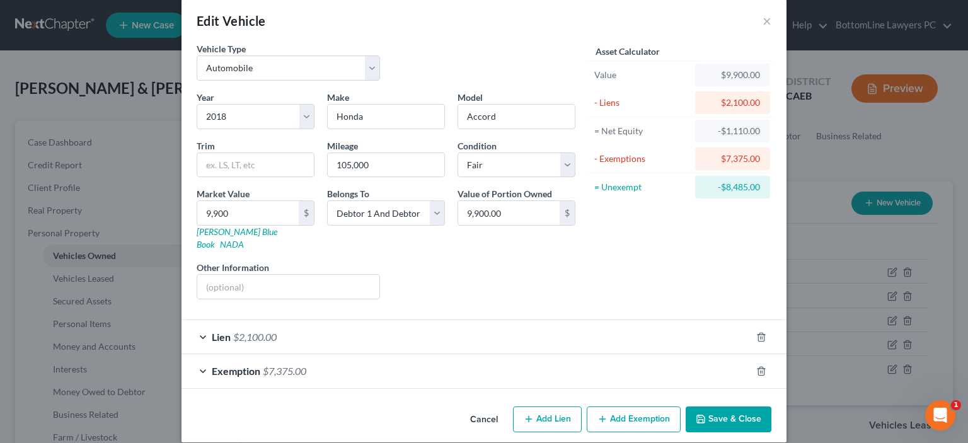
click at [214, 365] on span "Exemption" at bounding box center [236, 371] width 49 height 12
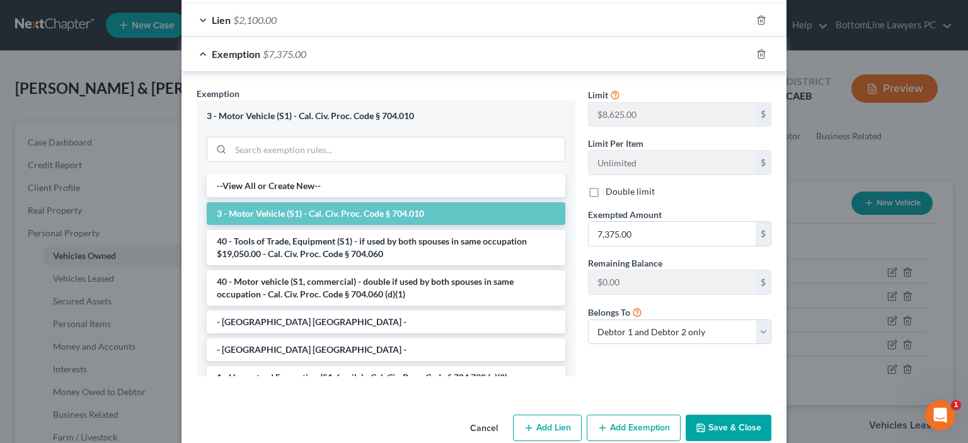
scroll to position [341, 0]
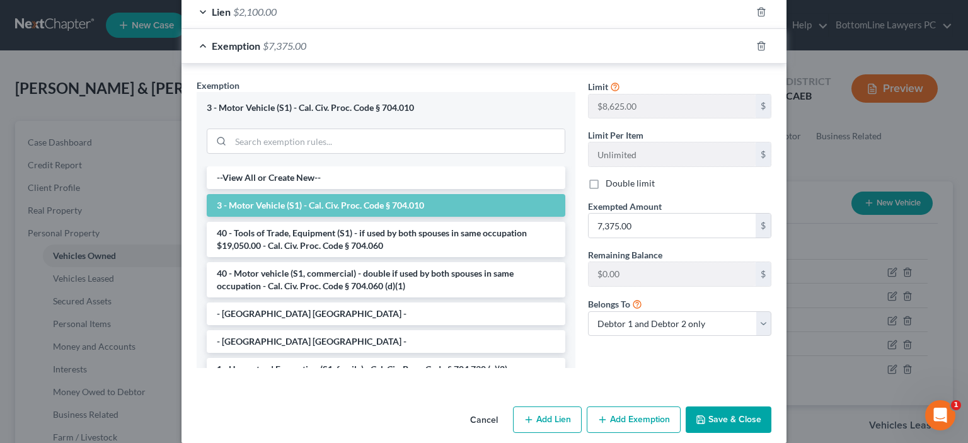
click at [749, 407] on button "Save & Close" at bounding box center [729, 420] width 86 height 26
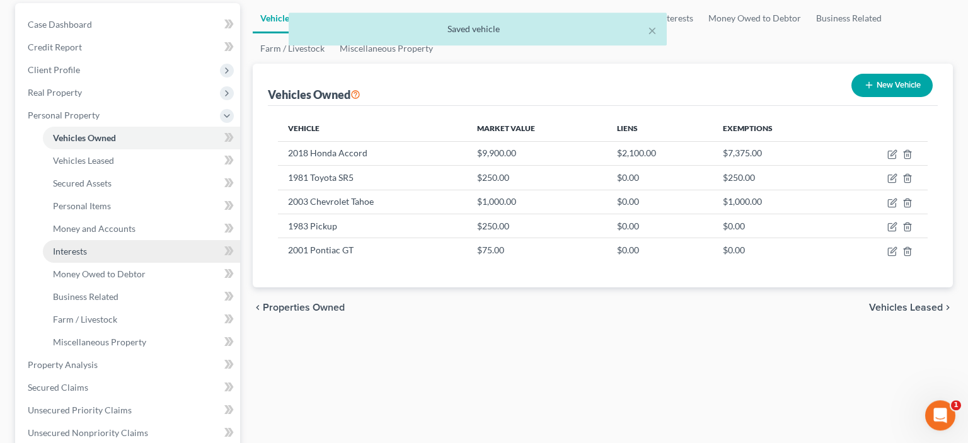
scroll to position [133, 0]
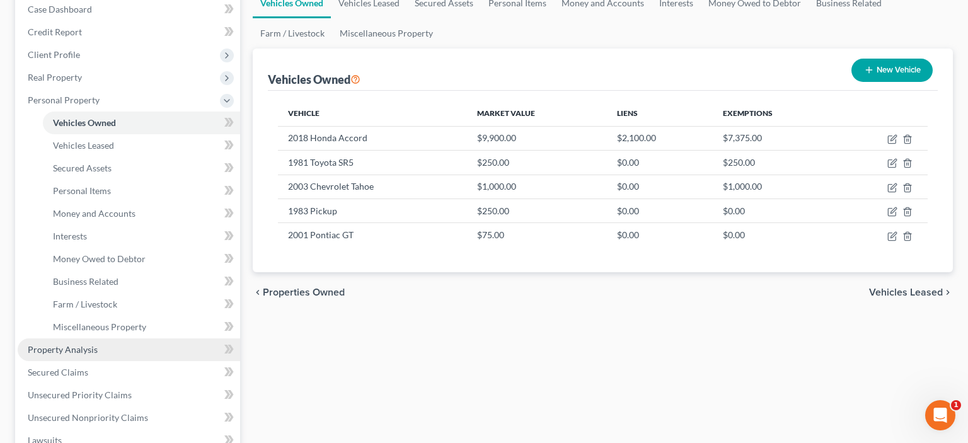
click at [91, 347] on span "Property Analysis" at bounding box center [63, 349] width 70 height 11
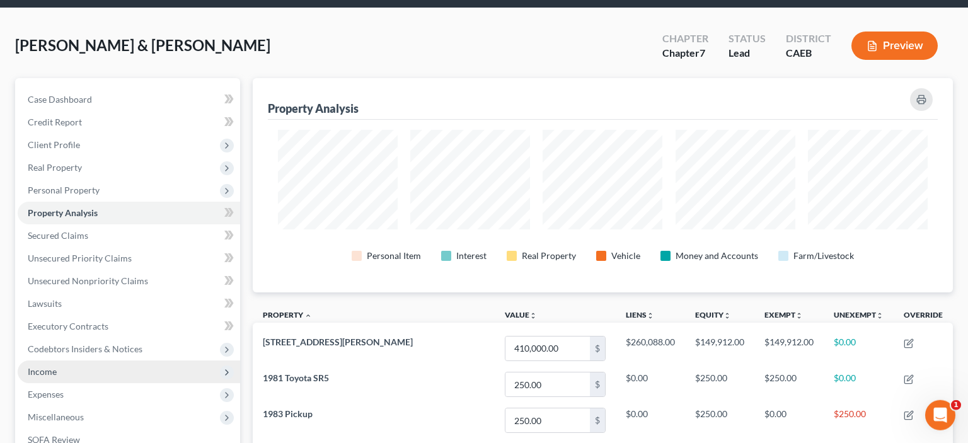
scroll to position [66, 0]
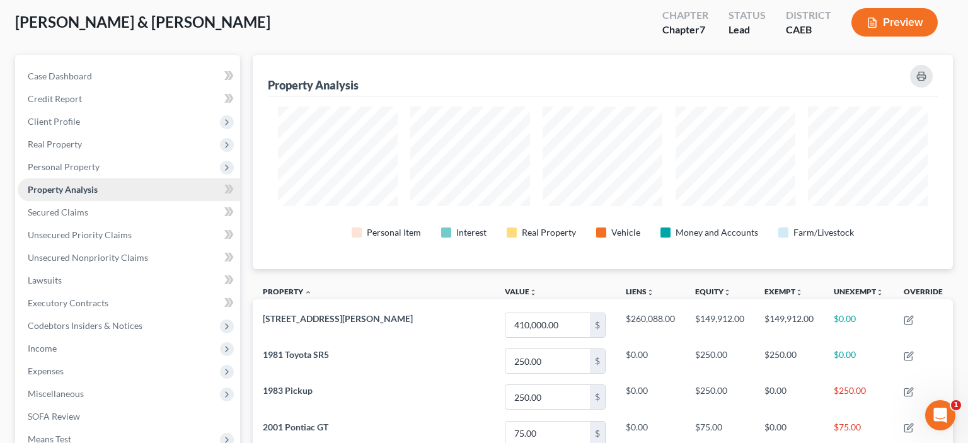
click at [96, 190] on span "Property Analysis" at bounding box center [63, 189] width 70 height 11
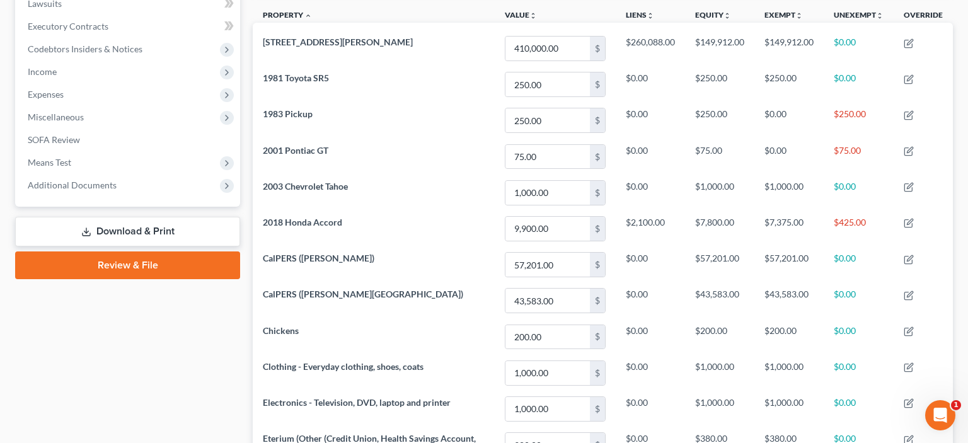
scroll to position [333, 0]
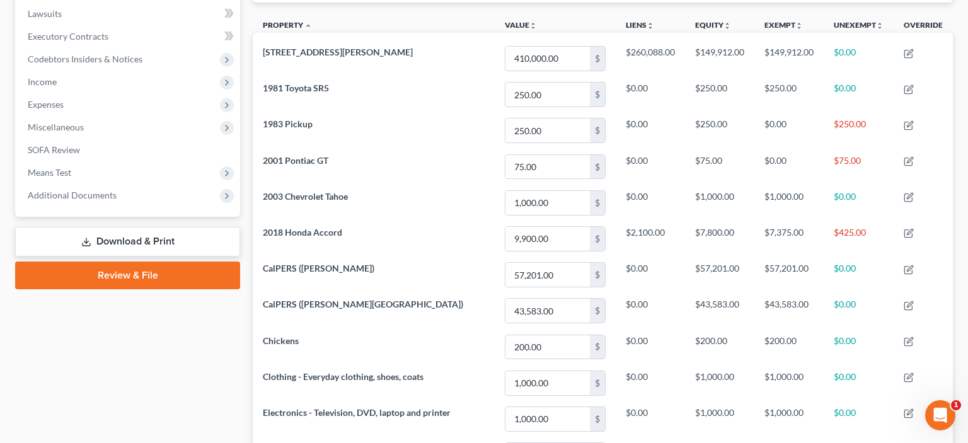
click at [141, 236] on link "Download & Print" at bounding box center [127, 242] width 225 height 30
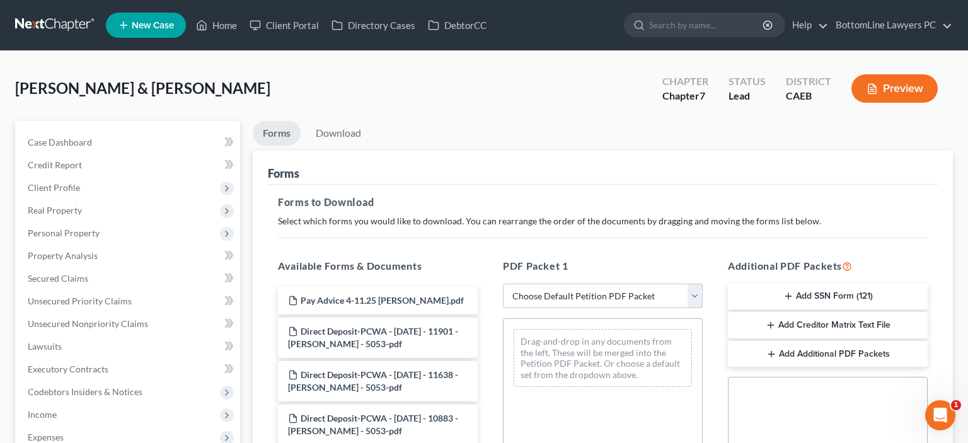
click at [503, 284] on select "Choose Default Petition PDF Packet Complete Bankruptcy Petition (all forms and …" at bounding box center [603, 296] width 200 height 25
select select "0"
click option "Complete Bankruptcy Petition (all forms and schedules)" at bounding box center [0, 0] width 0 height 0
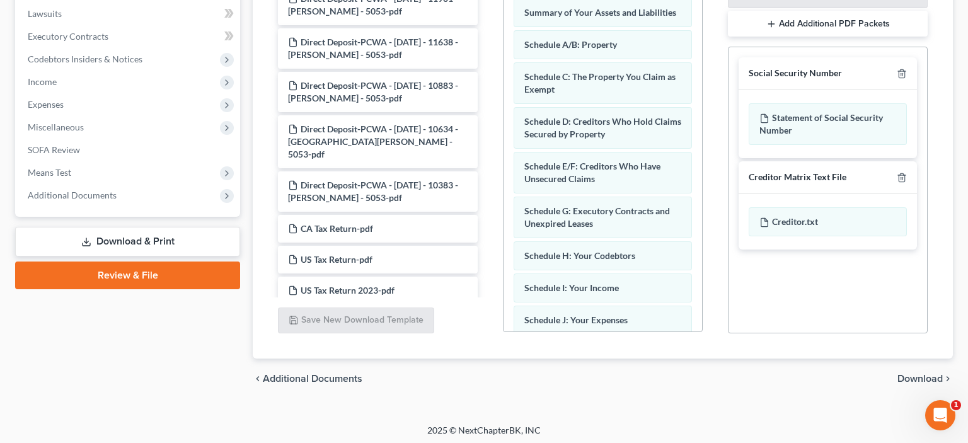
scroll to position [190, 0]
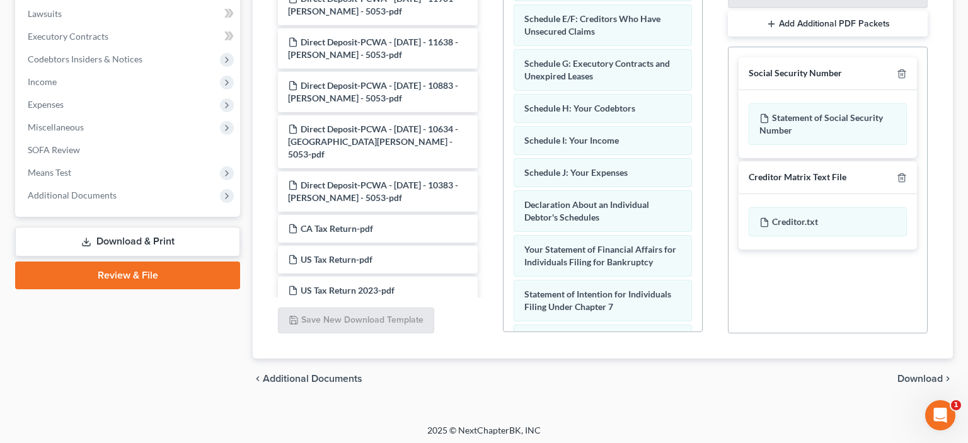
click at [911, 378] on span "Download" at bounding box center [920, 379] width 45 height 10
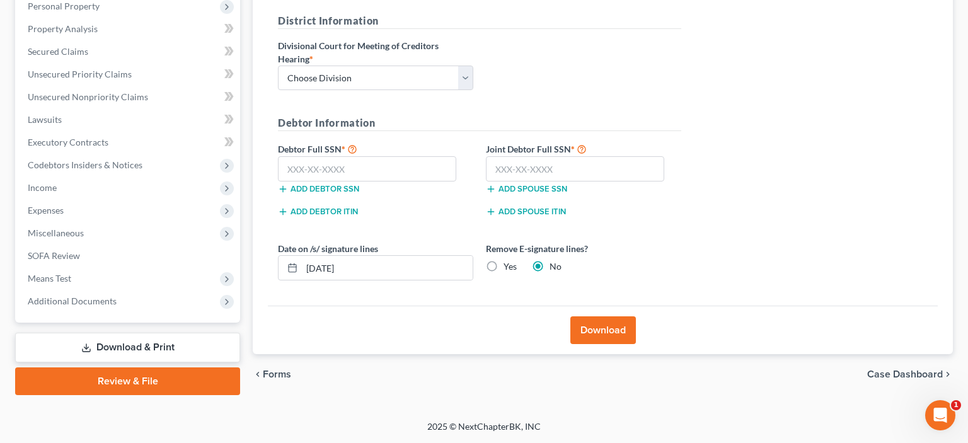
scroll to position [225, 0]
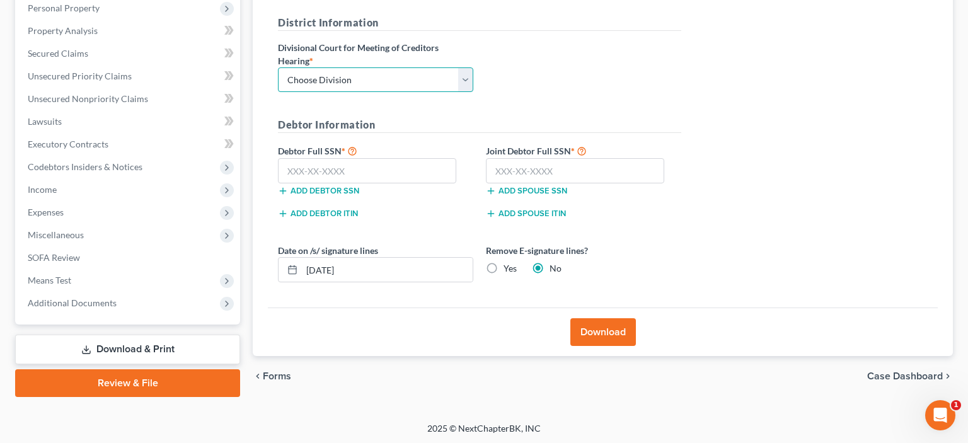
click at [278, 67] on select "Choose Division Fresno Modesto [GEOGRAPHIC_DATA]" at bounding box center [375, 79] width 195 height 25
select select "2"
click option "[GEOGRAPHIC_DATA]" at bounding box center [0, 0] width 0 height 0
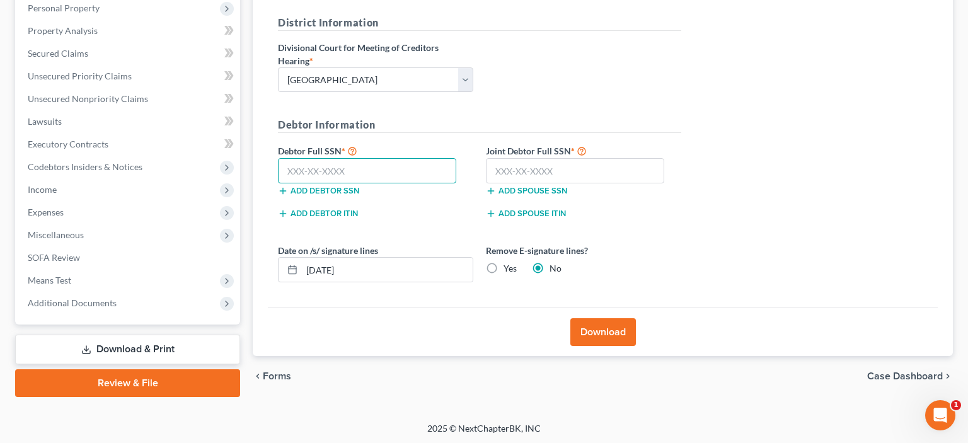
click at [322, 165] on input "text" at bounding box center [367, 170] width 178 height 25
type input "607-22-7588"
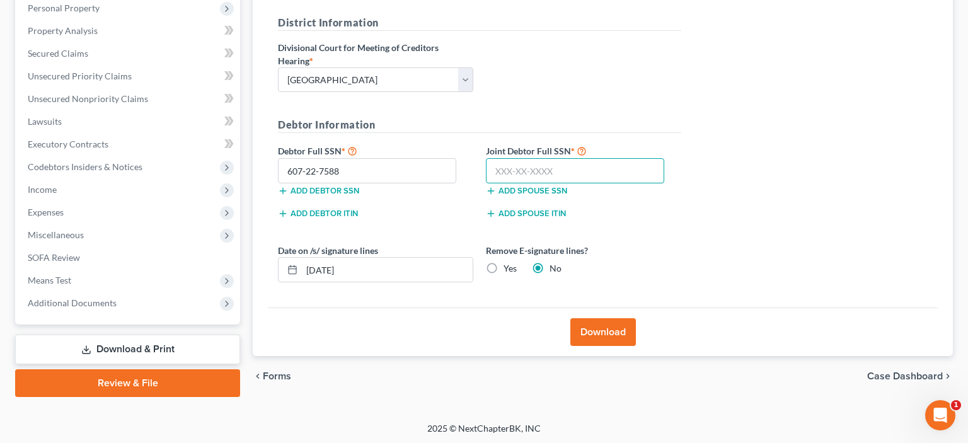
click at [527, 173] on input "text" at bounding box center [575, 170] width 178 height 25
type input "564-49-9457"
click at [594, 325] on button "Download" at bounding box center [603, 332] width 66 height 28
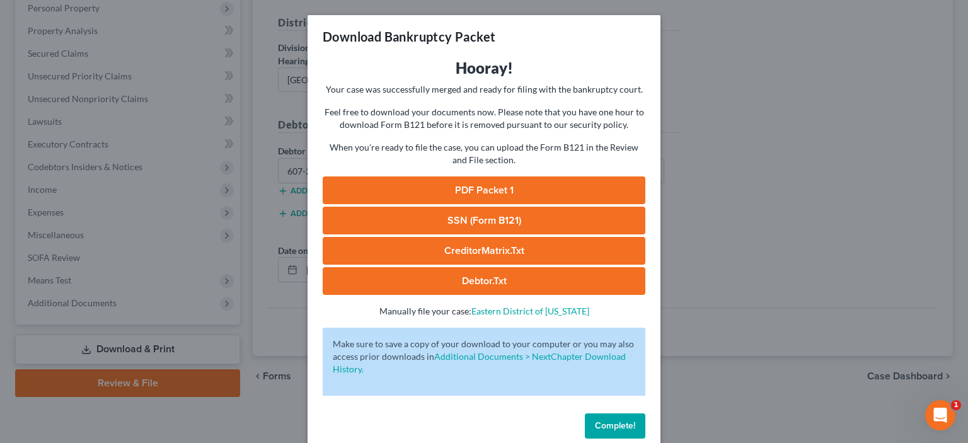
click at [501, 180] on link "PDF Packet 1" at bounding box center [484, 190] width 323 height 28
